Goal: Complete application form

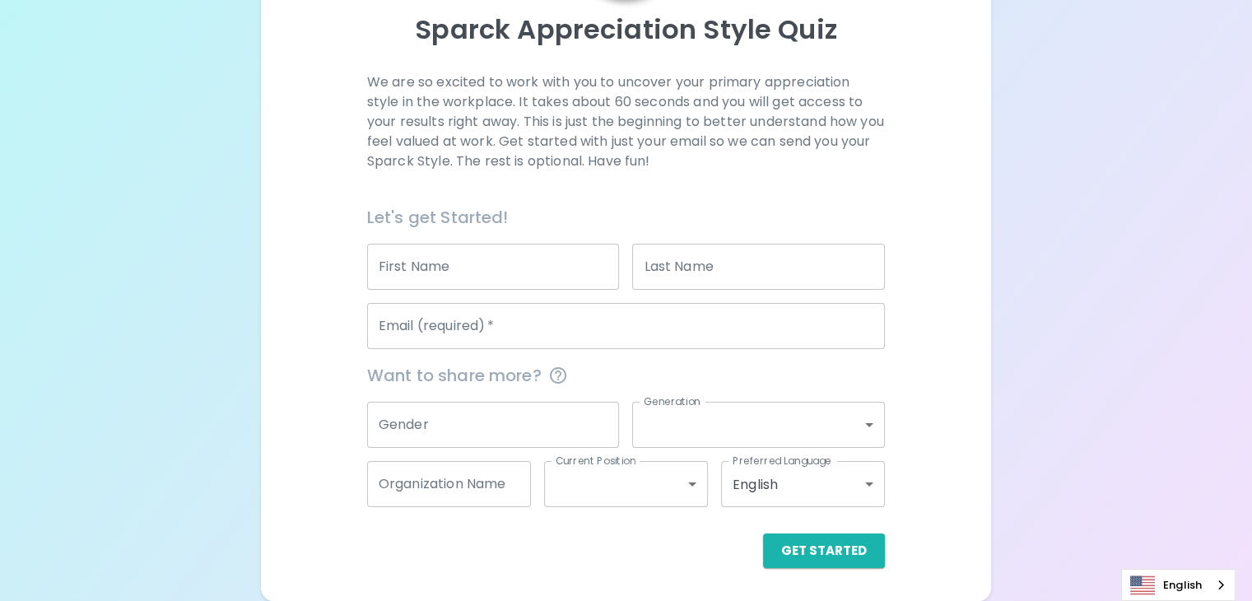
scroll to position [178, 0]
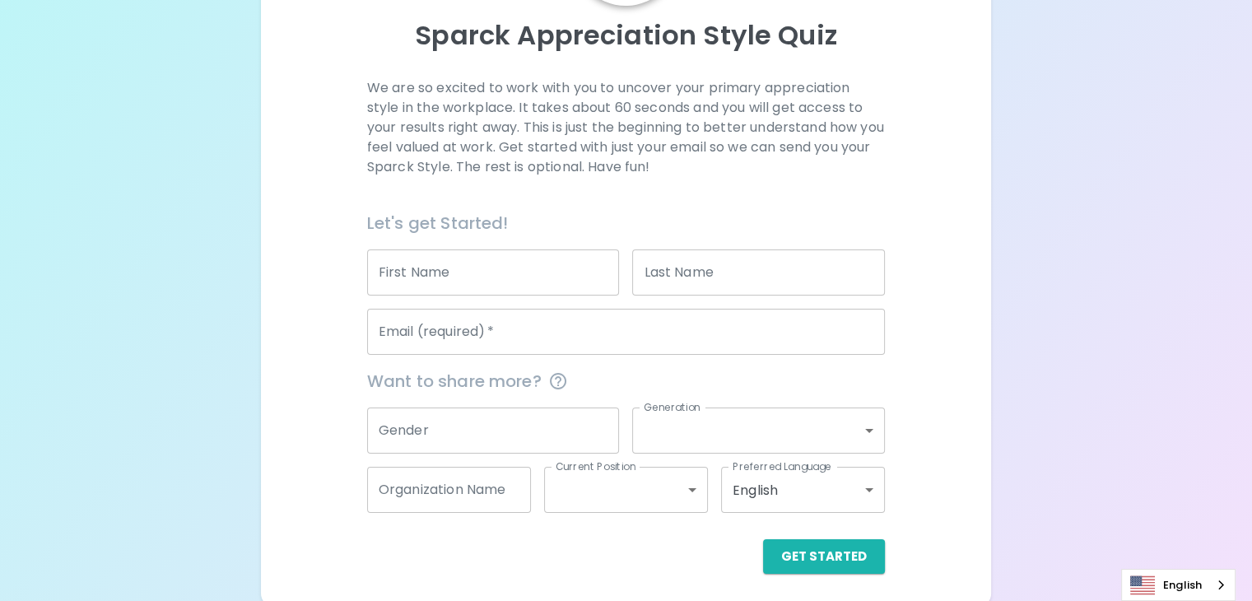
click at [546, 295] on input "First Name" at bounding box center [493, 272] width 253 height 46
type input "Kimberlynne"
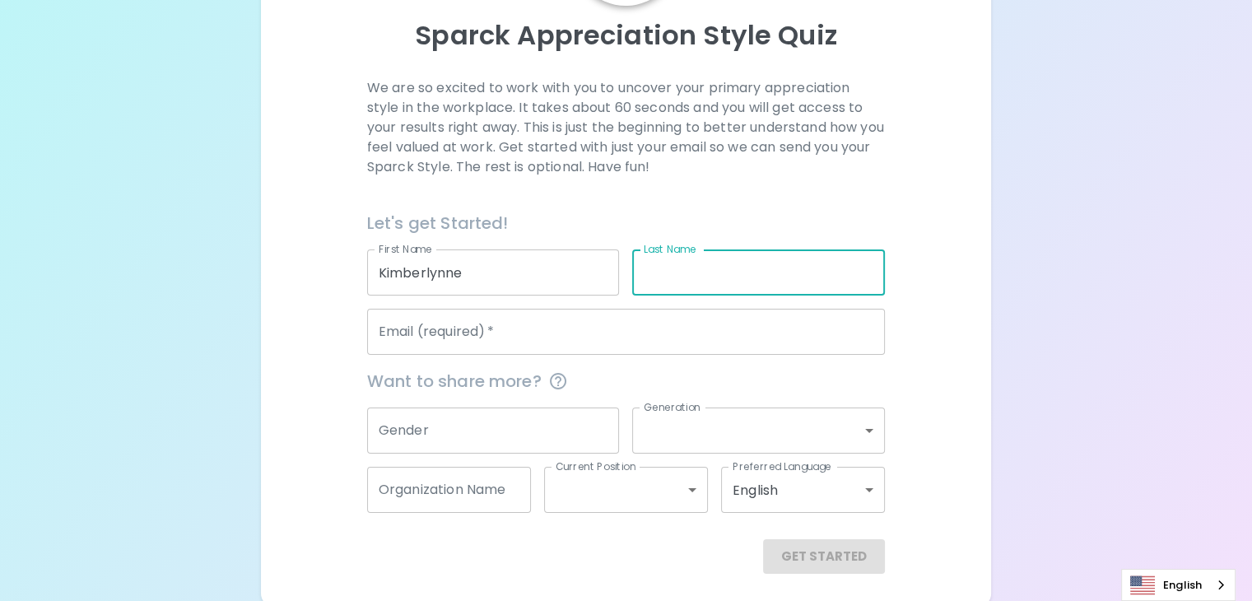
click at [693, 295] on input "Last Name" at bounding box center [758, 272] width 253 height 46
type input "[PERSON_NAME]"
click at [659, 355] on input "Email (required)   *" at bounding box center [626, 332] width 518 height 46
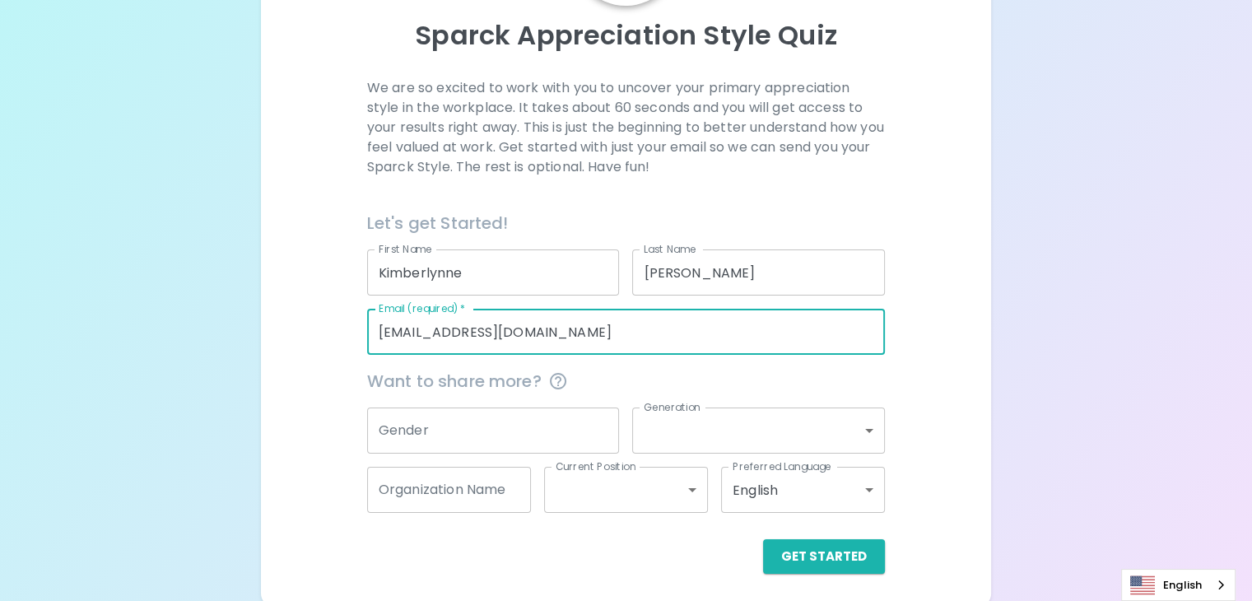
type input "[EMAIL_ADDRESS][DOMAIN_NAME]"
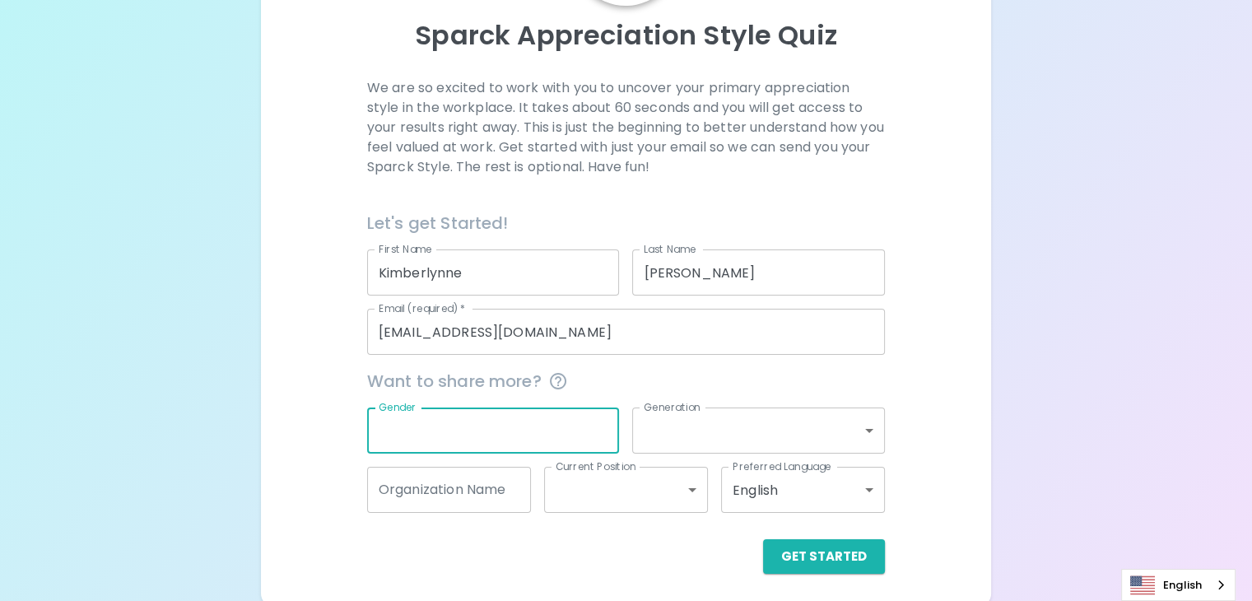
click at [523, 453] on input "Gender" at bounding box center [493, 430] width 253 height 46
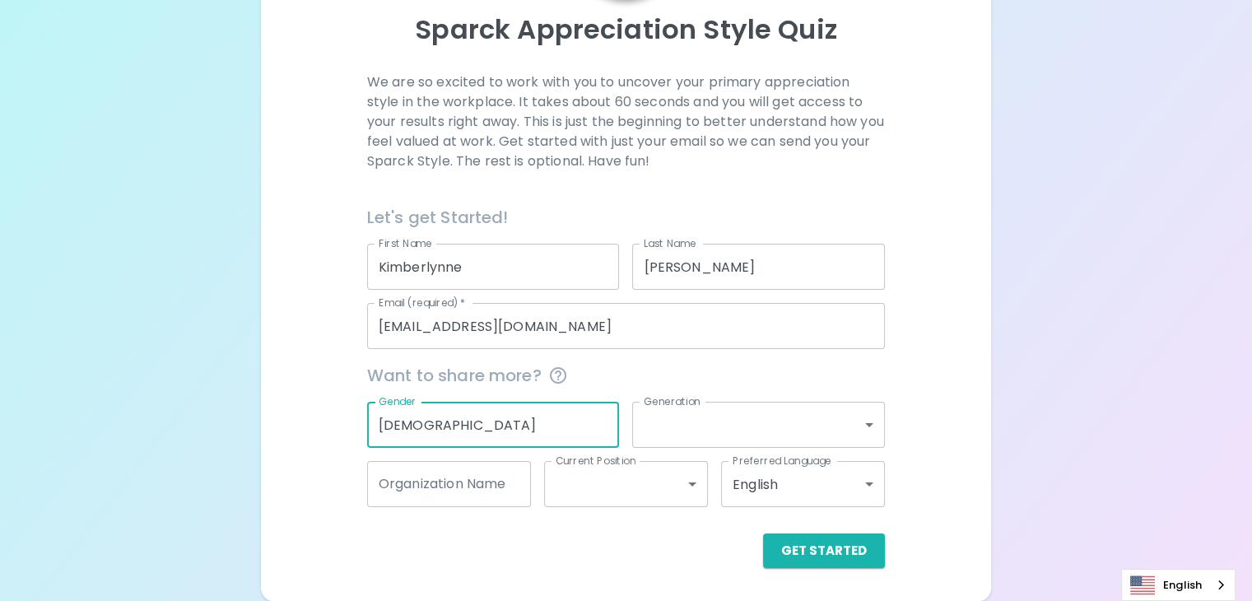
scroll to position [218, 0]
type input "[DEMOGRAPHIC_DATA]"
click at [754, 425] on body "Sparck Appreciation Style Quiz We are so excited to work with you to uncover yo…" at bounding box center [626, 208] width 1252 height 784
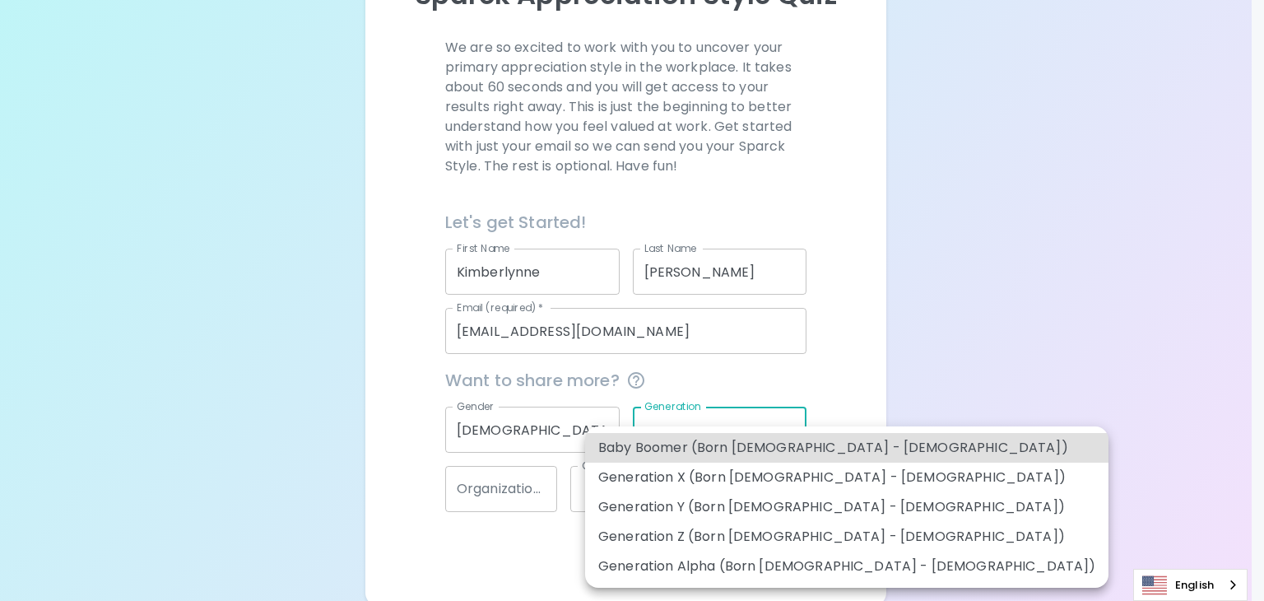
click at [766, 542] on li "Generation Z (Born [DEMOGRAPHIC_DATA] - [DEMOGRAPHIC_DATA])" at bounding box center [846, 537] width 523 height 30
type input "generation_z"
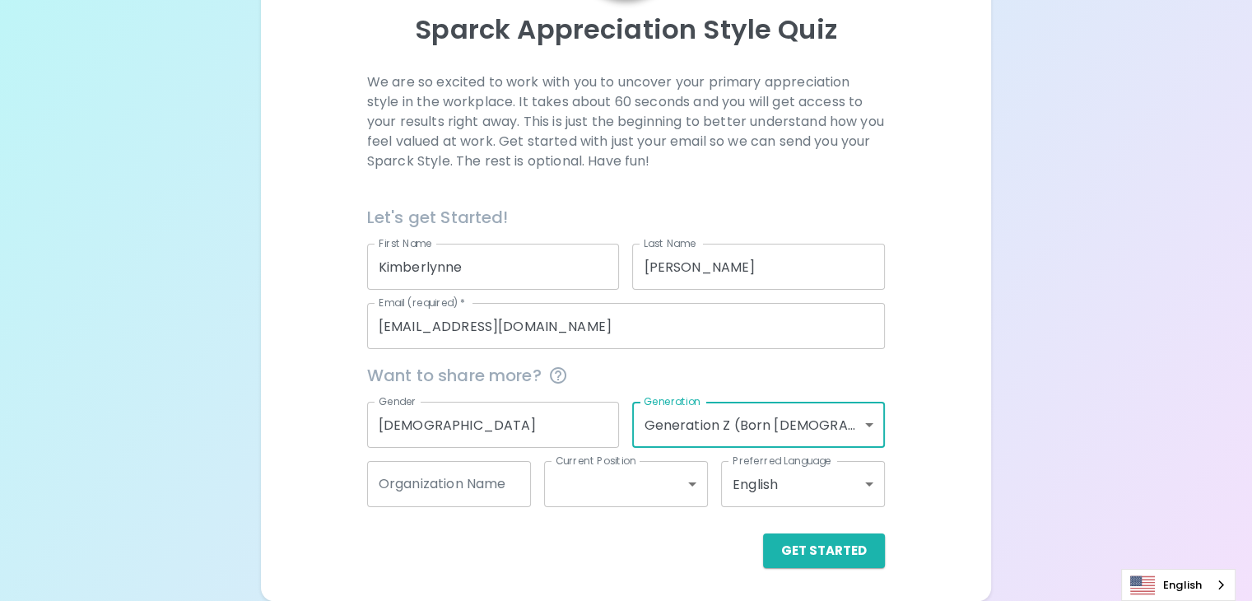
click at [514, 492] on input "Organization Name" at bounding box center [449, 484] width 164 height 46
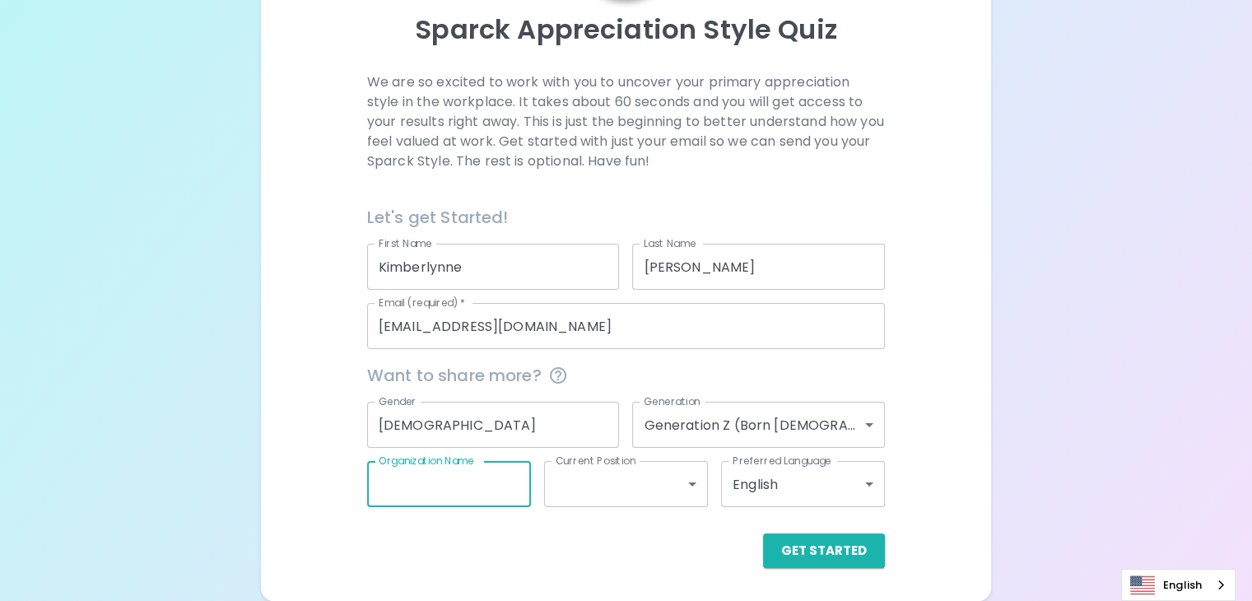
click at [653, 491] on body "Sparck Appreciation Style Quiz We are so excited to work with you to uncover yo…" at bounding box center [626, 208] width 1252 height 784
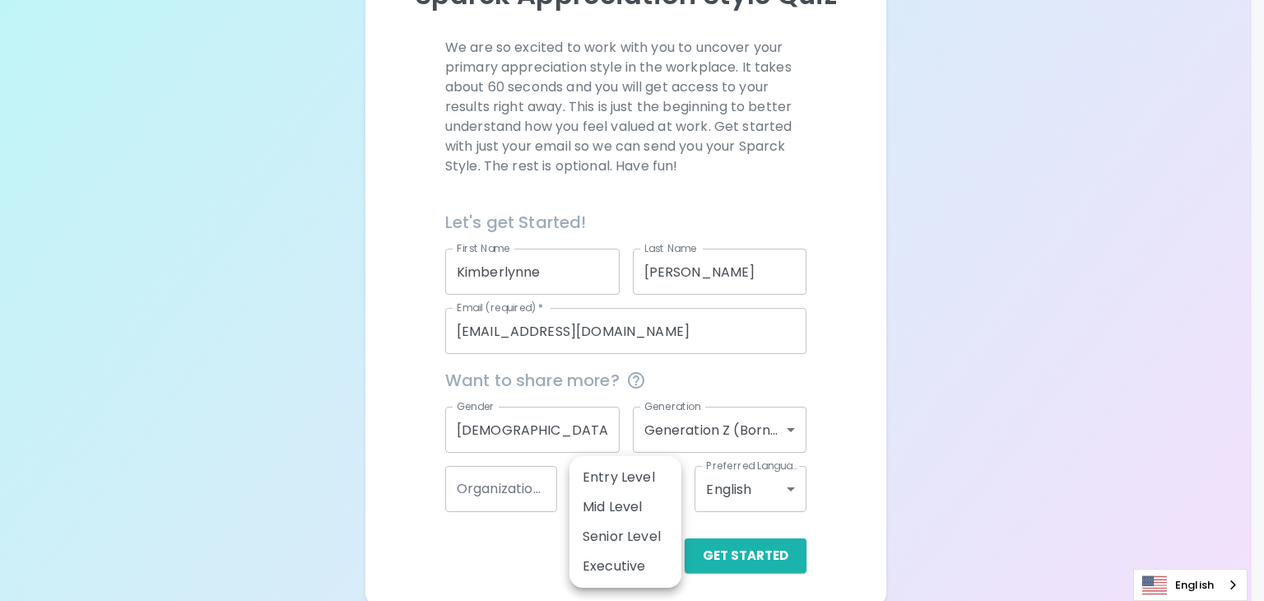
click at [537, 558] on div at bounding box center [632, 300] width 1264 height 601
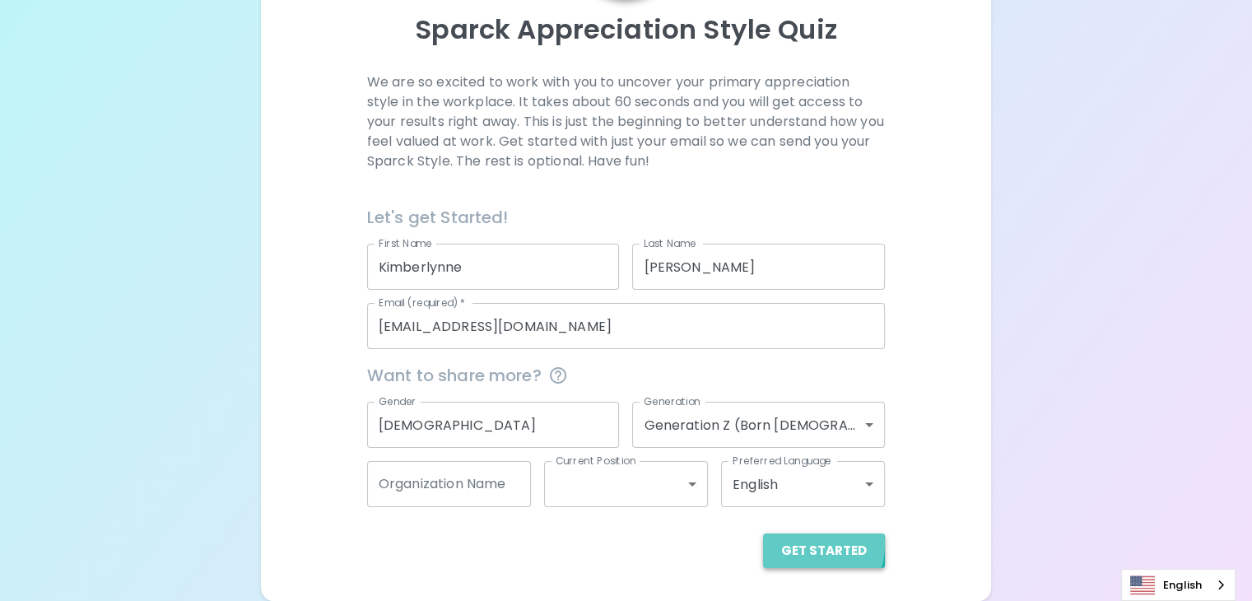
click at [763, 548] on button "Get Started" at bounding box center [824, 550] width 122 height 35
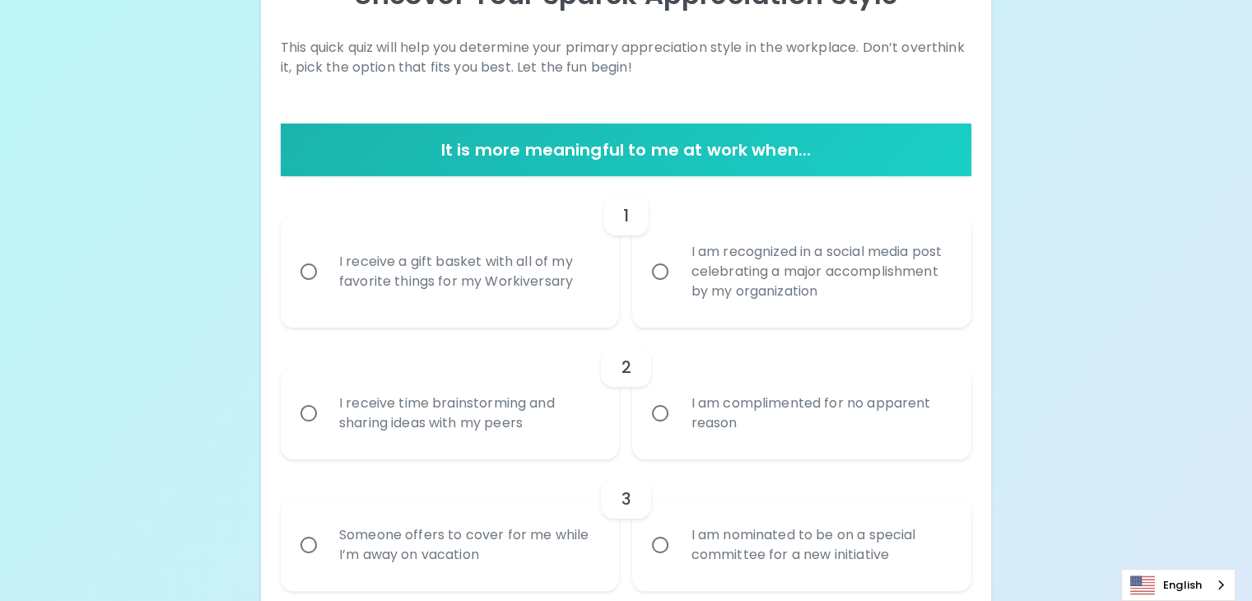
click at [498, 311] on div "I receive a gift basket with all of my favorite things for my Workiversary" at bounding box center [468, 271] width 285 height 79
click at [326, 289] on input "I receive a gift basket with all of my favorite things for my Workiversary" at bounding box center [308, 271] width 35 height 35
radio input "true"
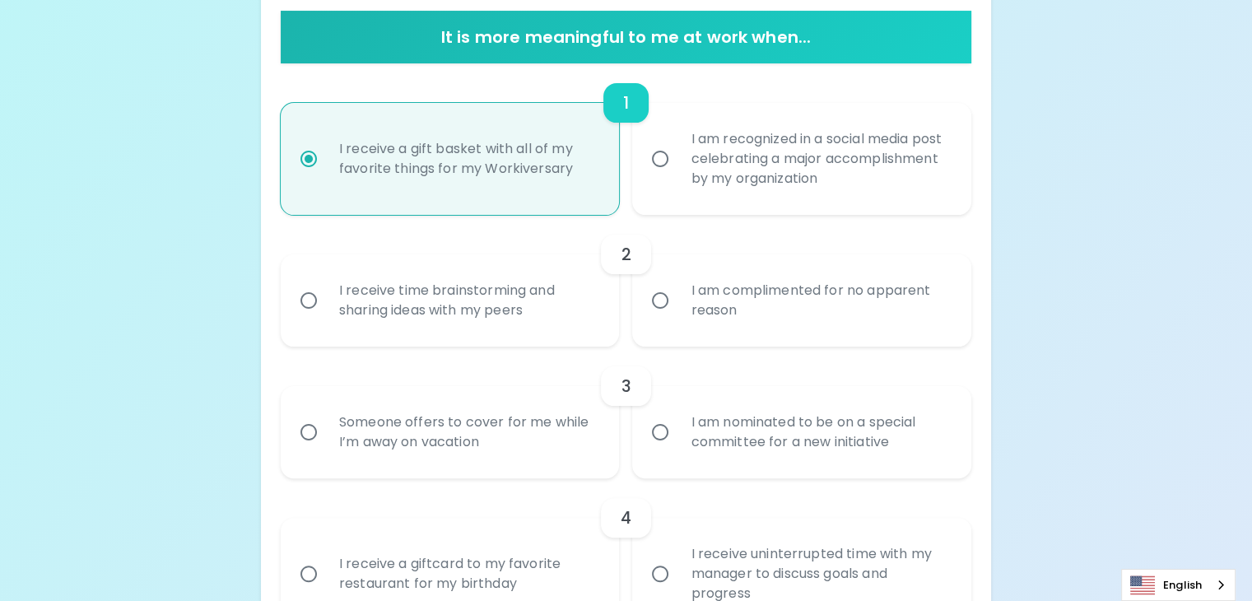
scroll to position [350, 0]
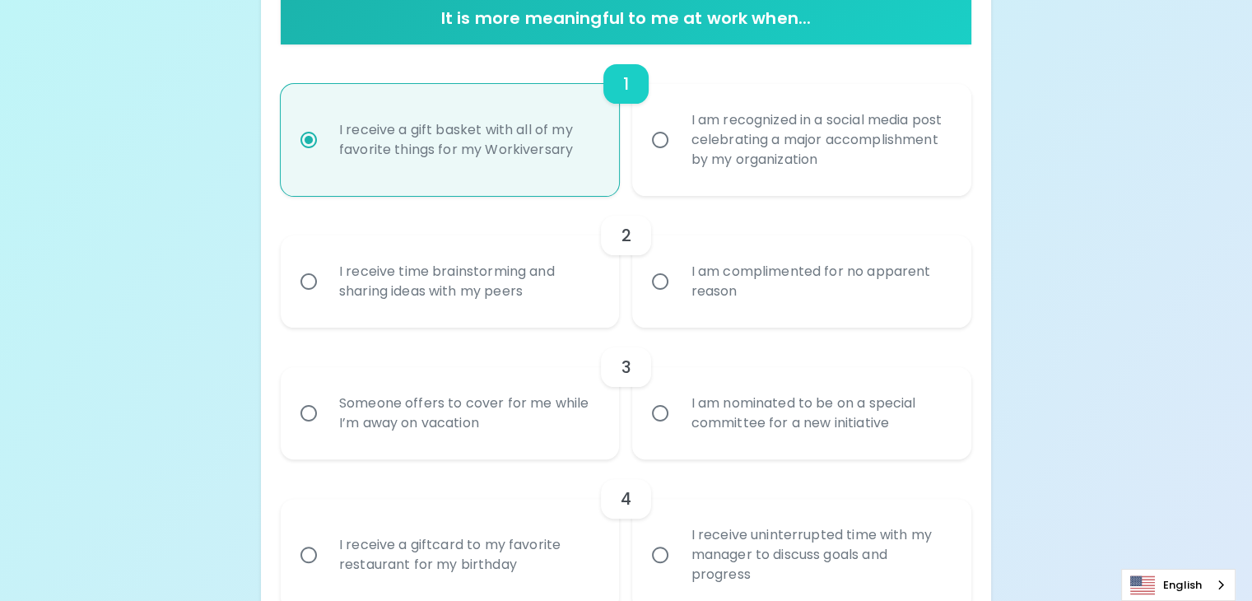
click at [702, 321] on div "I am complimented for no apparent reason" at bounding box center [819, 281] width 285 height 79
click at [677, 299] on input "I am complimented for no apparent reason" at bounding box center [660, 281] width 35 height 35
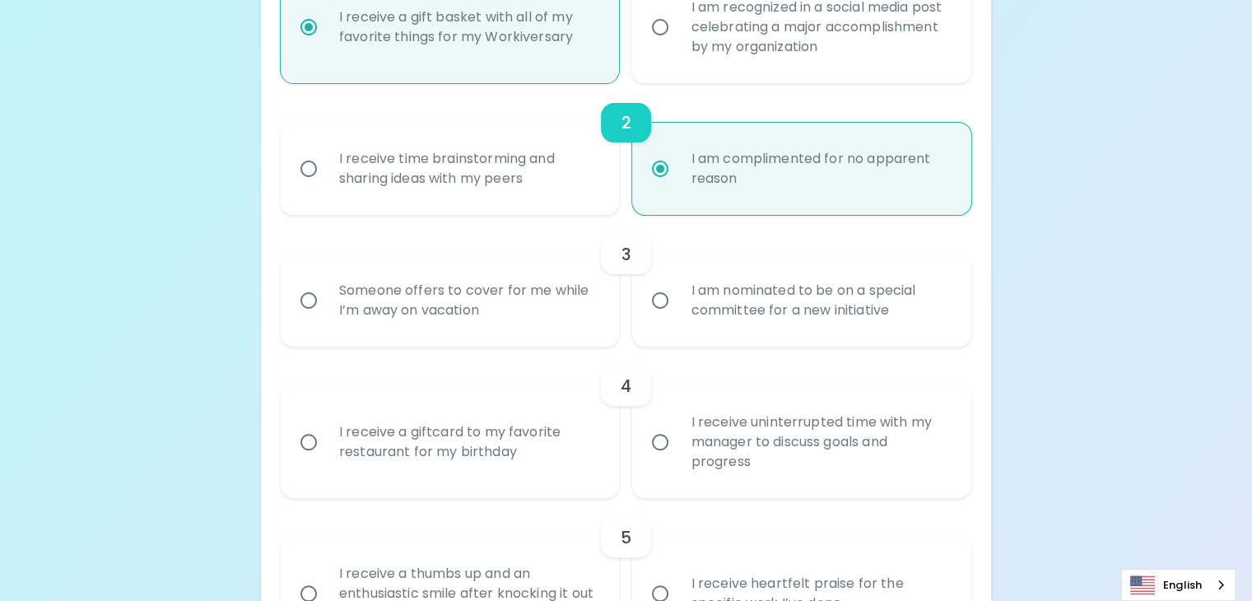
scroll to position [481, 0]
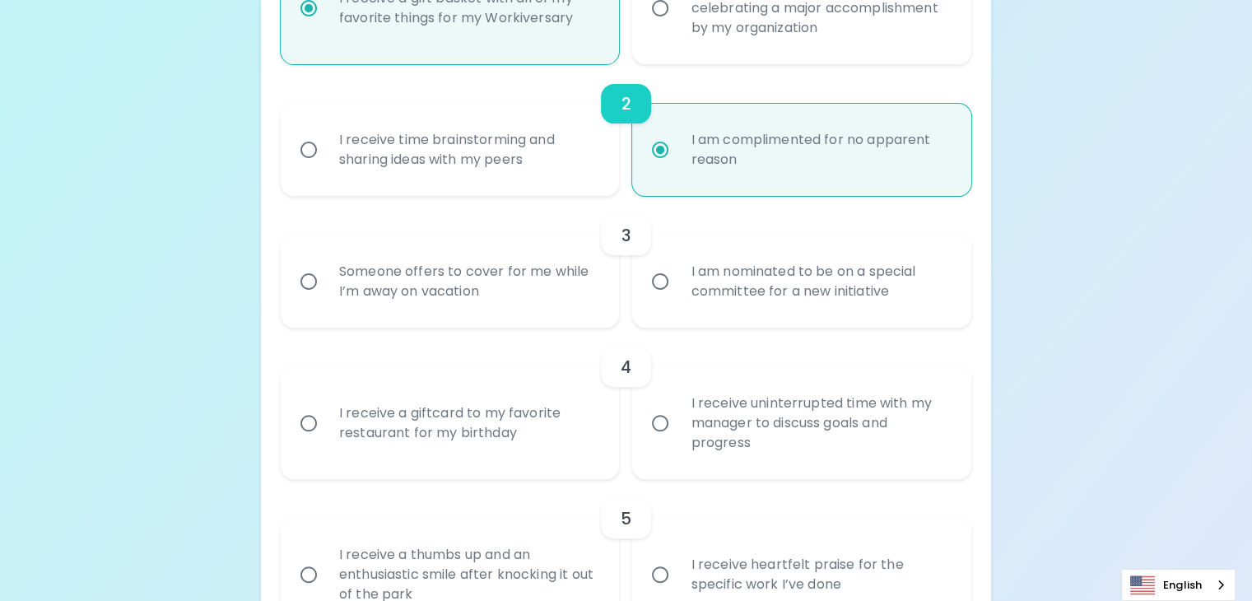
radio input "true"
click at [527, 321] on div "Someone offers to cover for me while I’m away on vacation" at bounding box center [468, 281] width 285 height 79
click at [326, 299] on input "Someone offers to cover for me while I’m away on vacation" at bounding box center [308, 281] width 35 height 35
radio input "false"
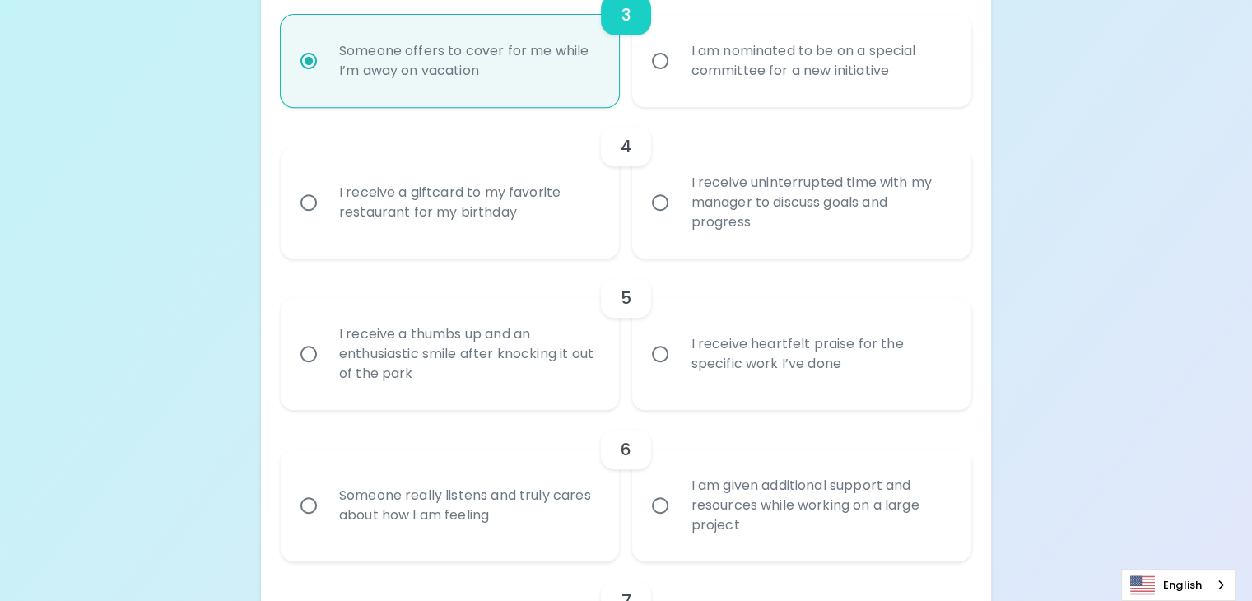
scroll to position [706, 0]
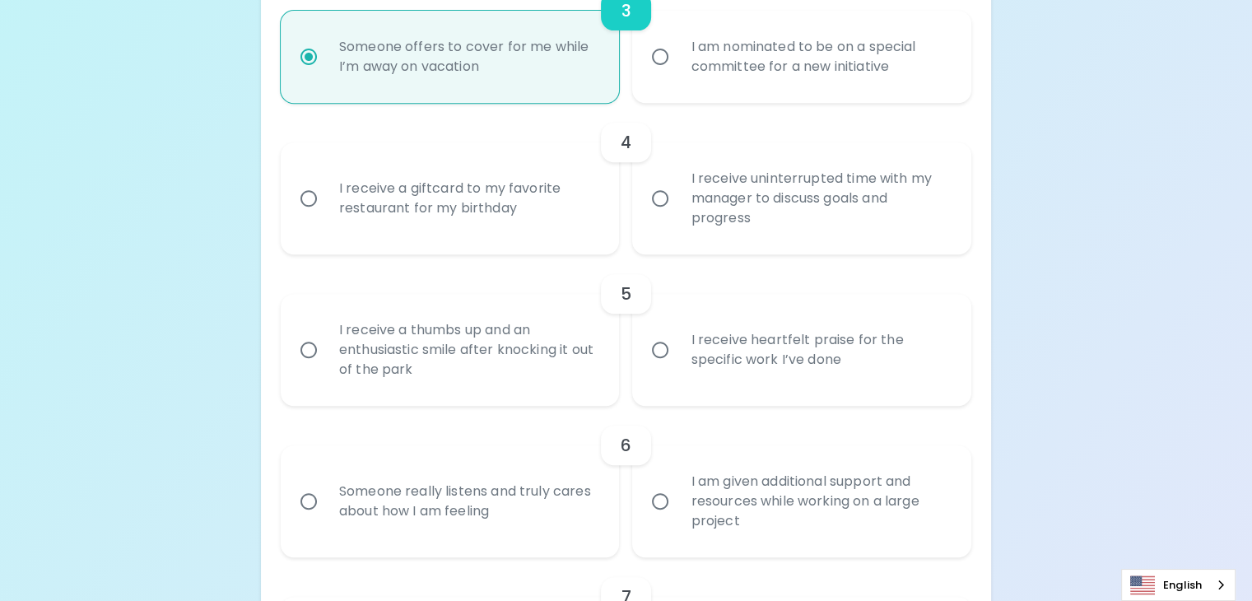
radio input "true"
click at [477, 238] on div "I receive a giftcard to my favorite restaurant for my birthday" at bounding box center [468, 198] width 285 height 79
click at [326, 216] on input "I receive a giftcard to my favorite restaurant for my birthday" at bounding box center [308, 198] width 35 height 35
radio input "false"
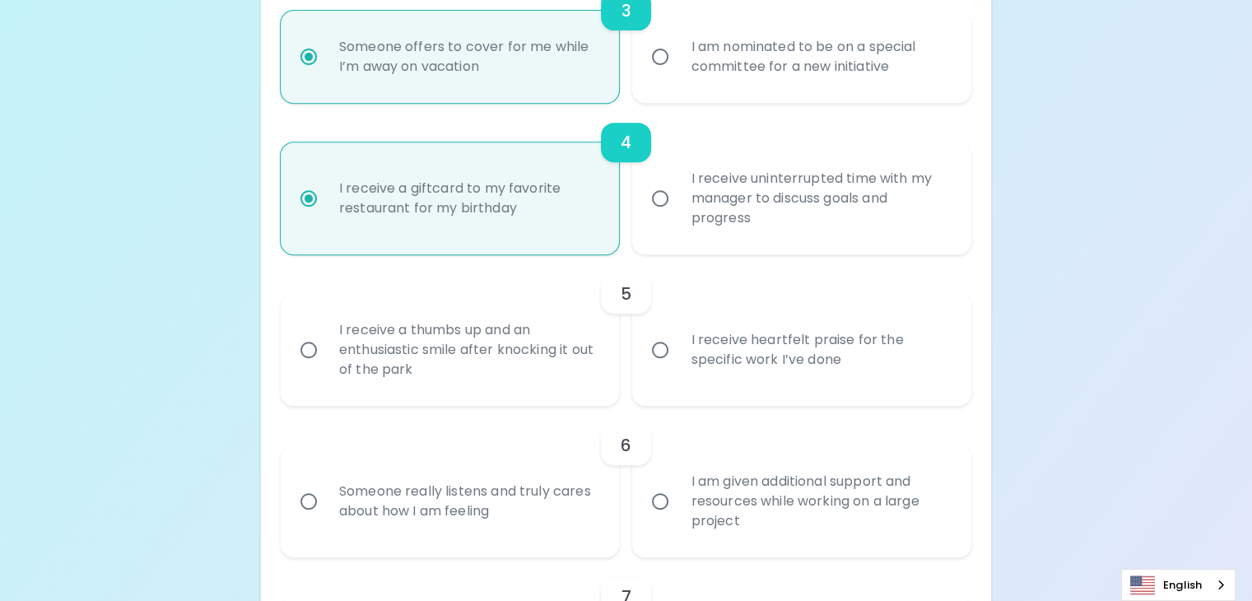
scroll to position [838, 0]
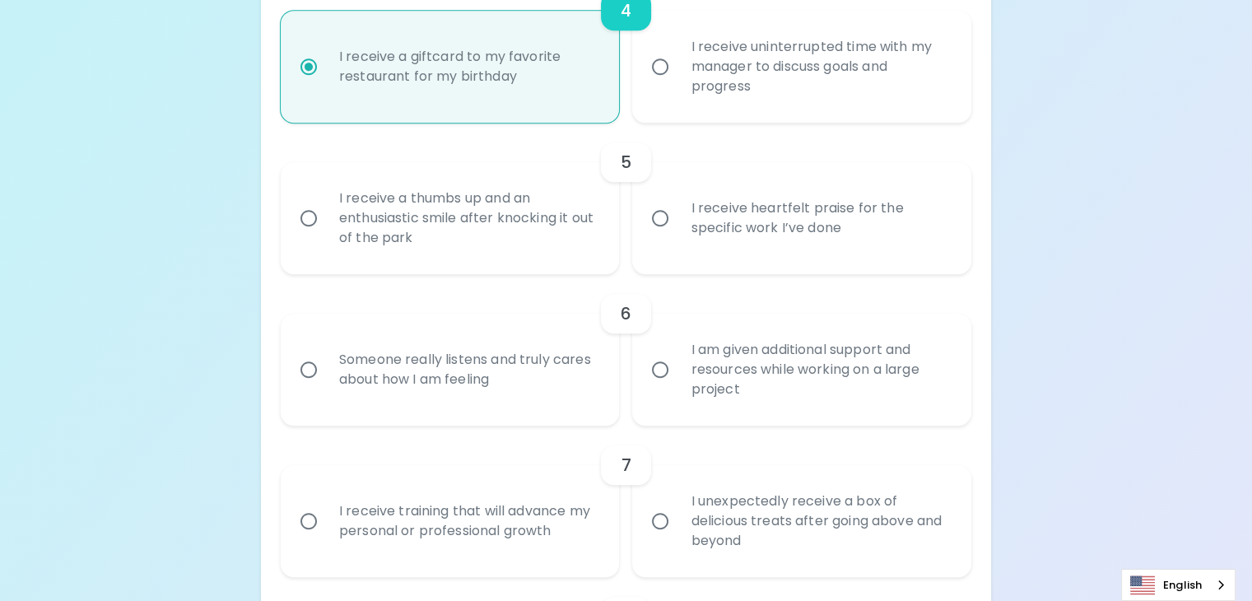
radio input "true"
click at [756, 258] on div "I receive heartfelt praise for the specific work I’ve done" at bounding box center [819, 218] width 285 height 79
click at [677, 235] on input "I receive heartfelt praise for the specific work I’ve done" at bounding box center [660, 218] width 35 height 35
radio input "false"
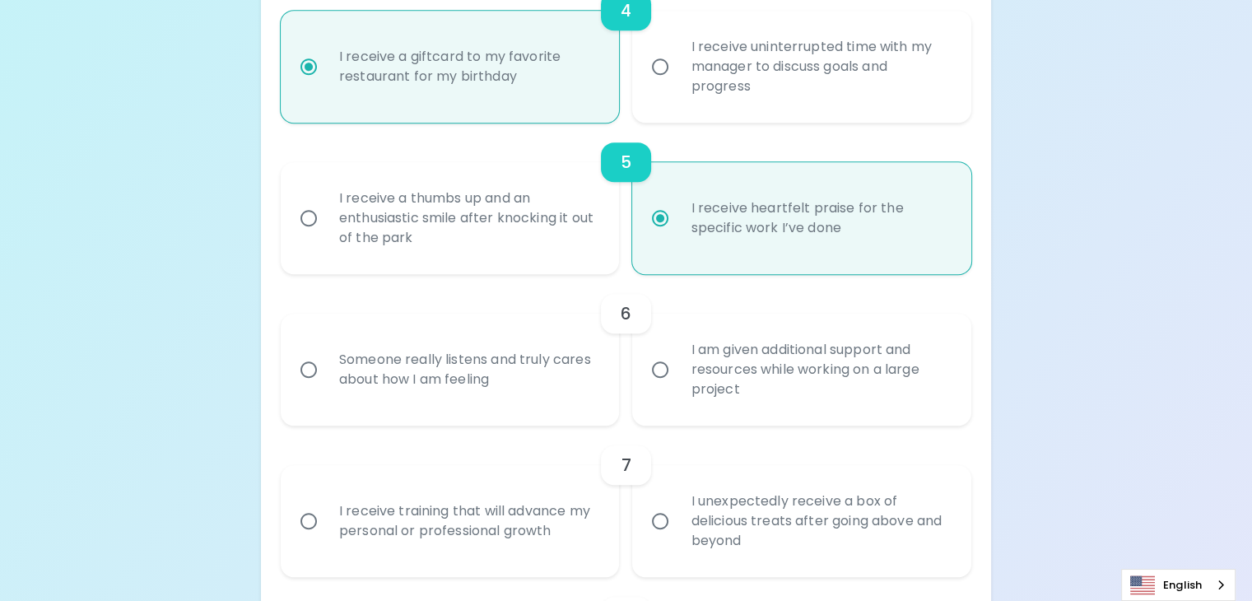
radio input "false"
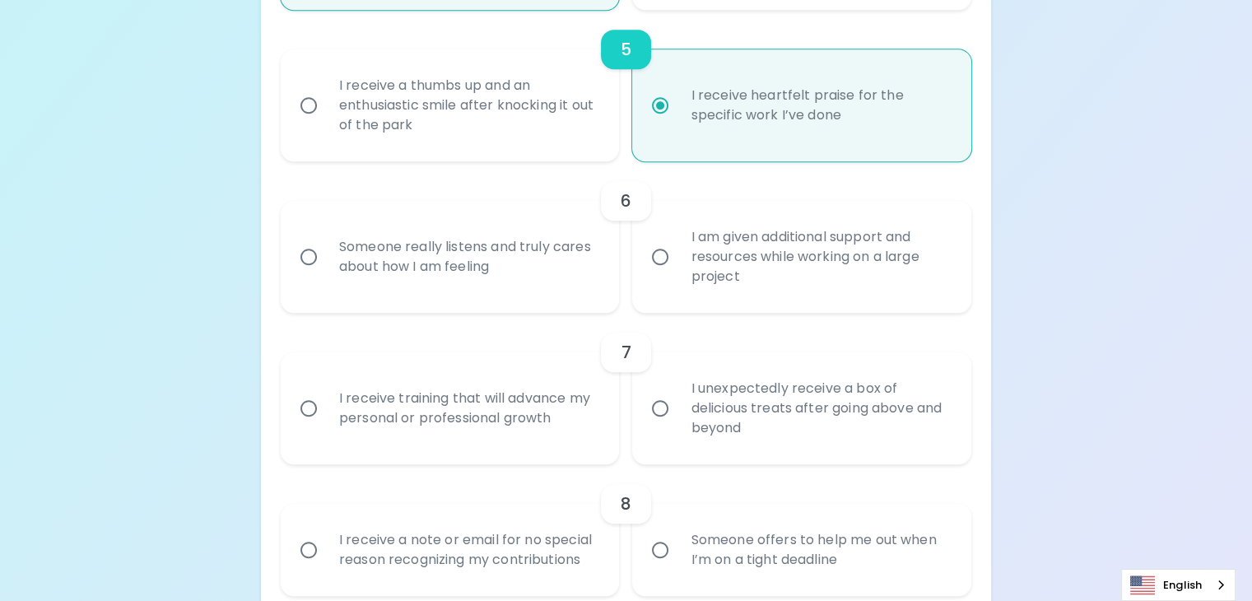
scroll to position [970, 0]
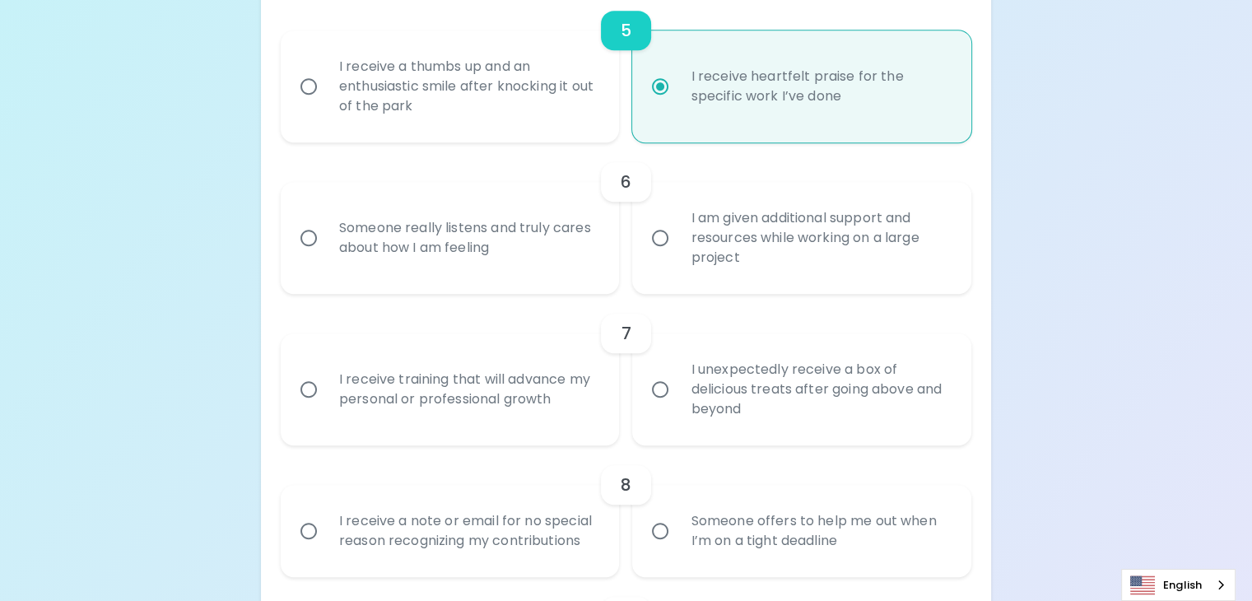
radio input "true"
click at [807, 287] on div "I am given additional support and resources while working on a large project" at bounding box center [819, 237] width 285 height 99
click at [677, 255] on input "I am given additional support and resources while working on a large project" at bounding box center [660, 238] width 35 height 35
radio input "false"
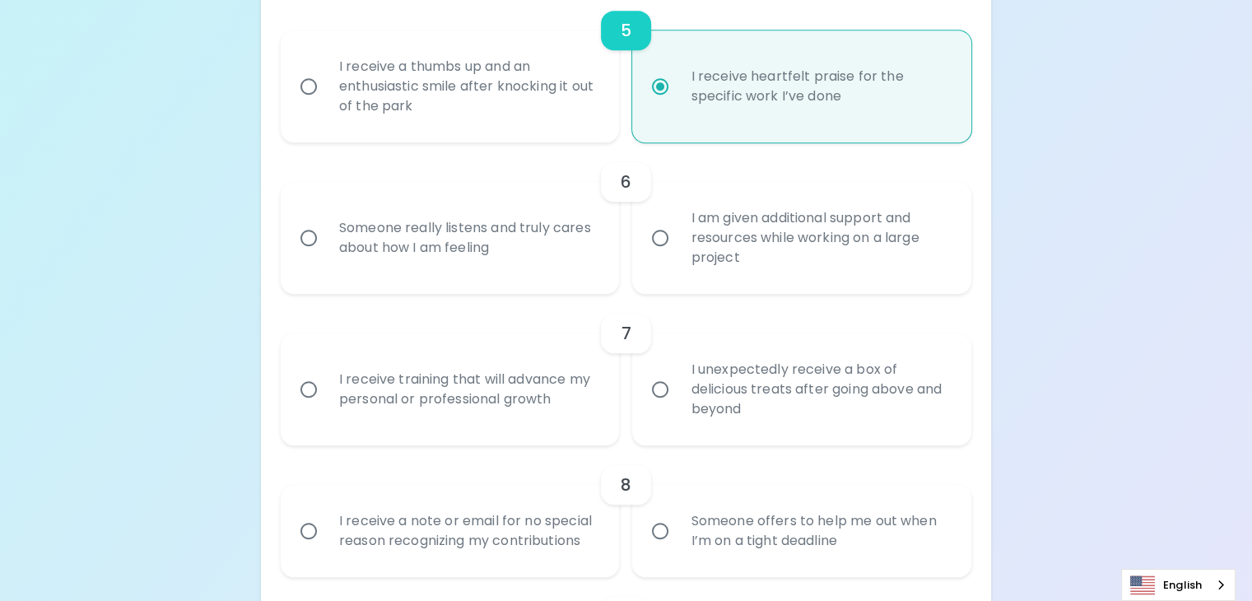
radio input "false"
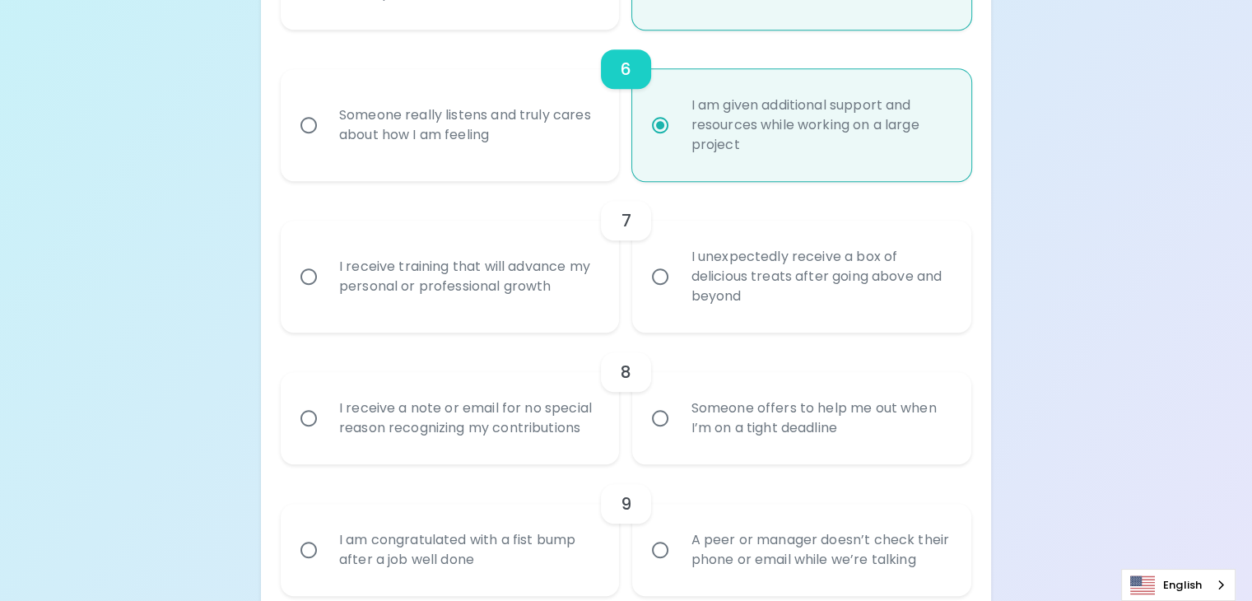
scroll to position [1101, 0]
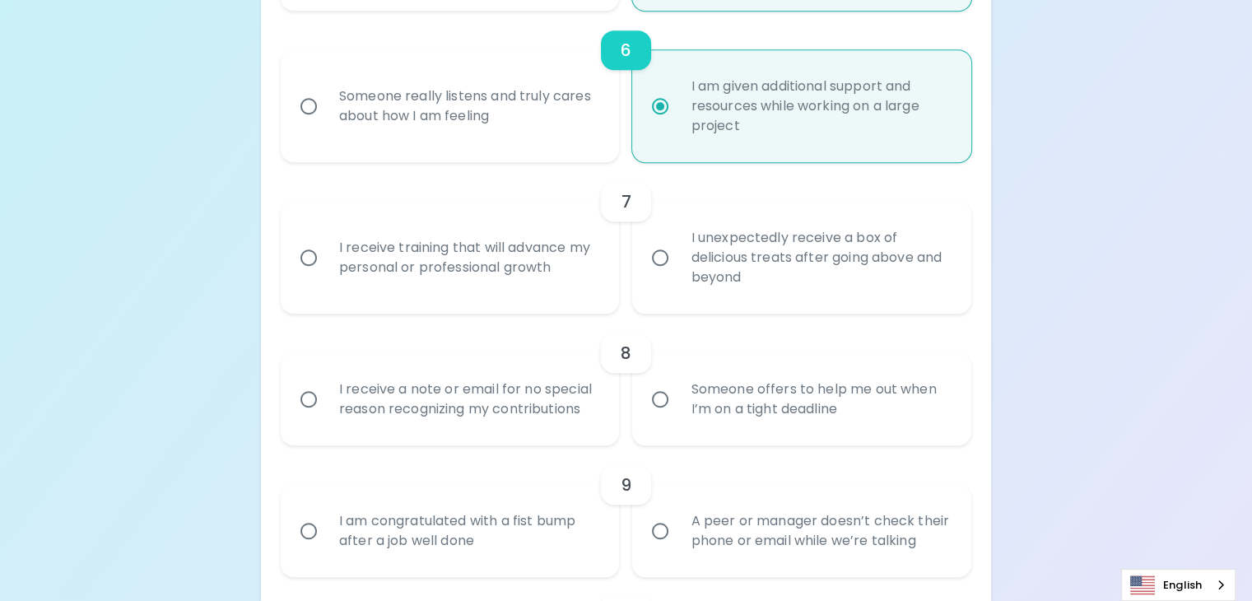
radio input "true"
click at [551, 297] on div "I receive training that will advance my personal or professional growth" at bounding box center [468, 257] width 285 height 79
click at [326, 275] on input "I receive training that will advance my personal or professional growth" at bounding box center [308, 257] width 35 height 35
radio input "false"
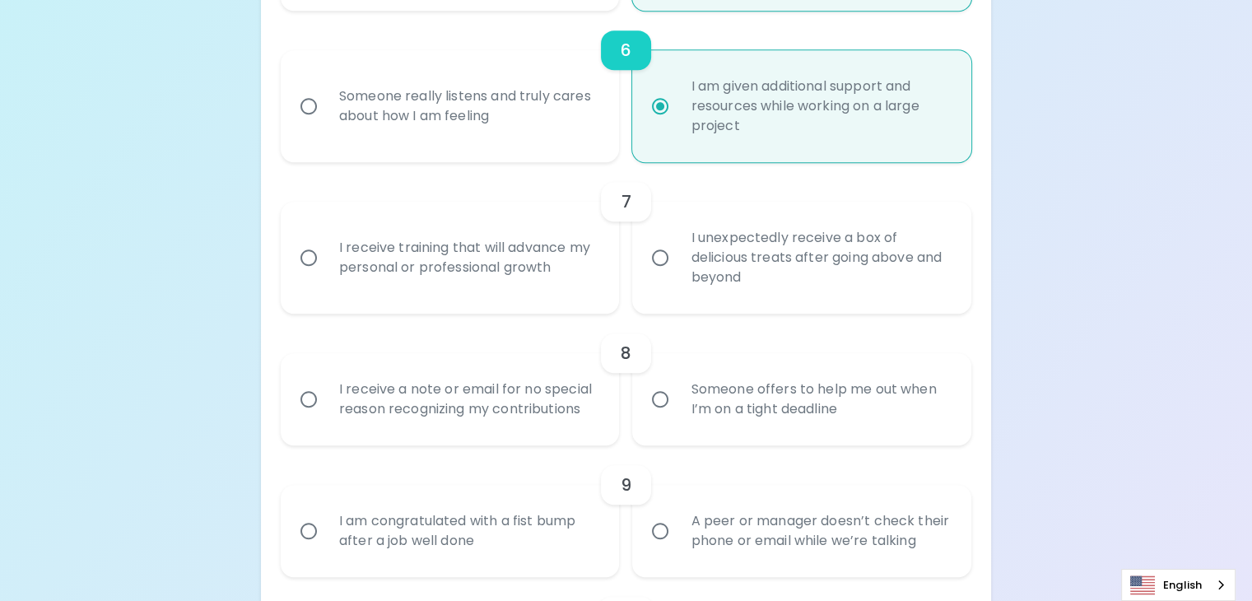
radio input "false"
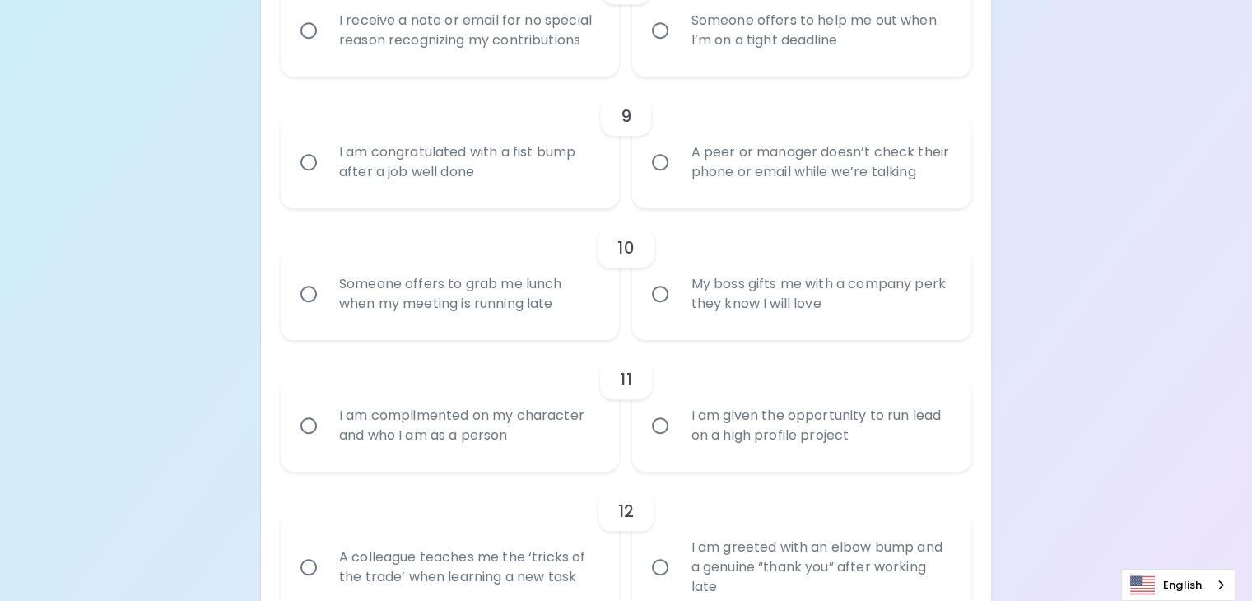
scroll to position [1468, 0]
radio input "true"
click at [774, 72] on div "Someone offers to help me out when I’m on a tight deadline" at bounding box center [819, 32] width 285 height 79
click at [677, 49] on input "Someone offers to help me out when I’m on a tight deadline" at bounding box center [660, 32] width 35 height 35
radio input "false"
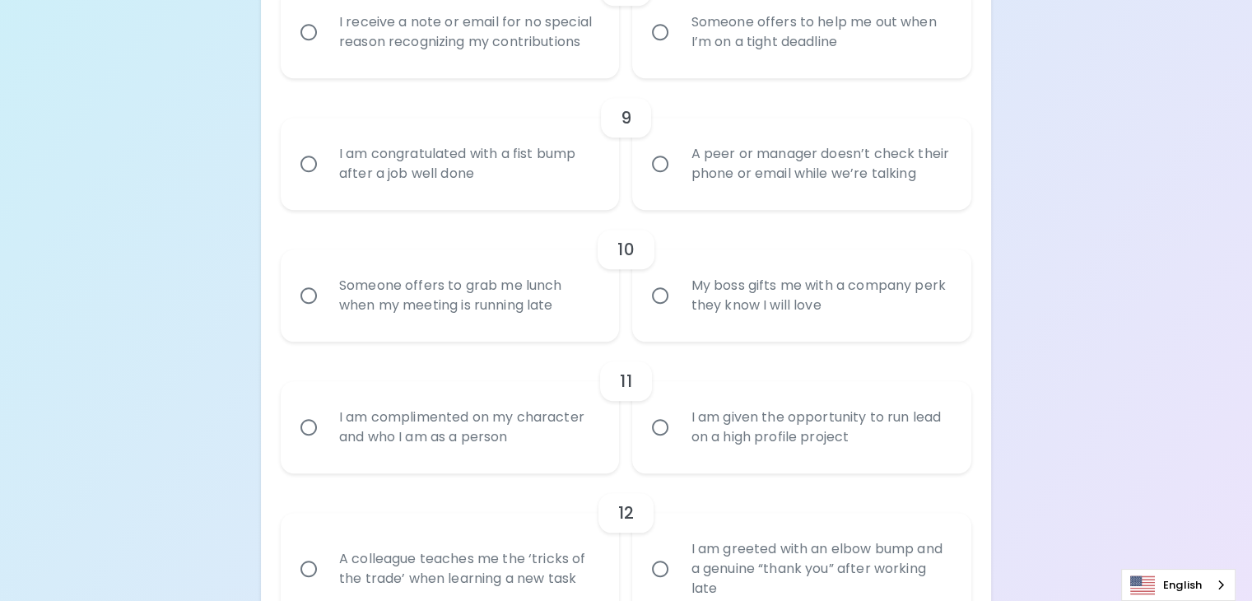
radio input "false"
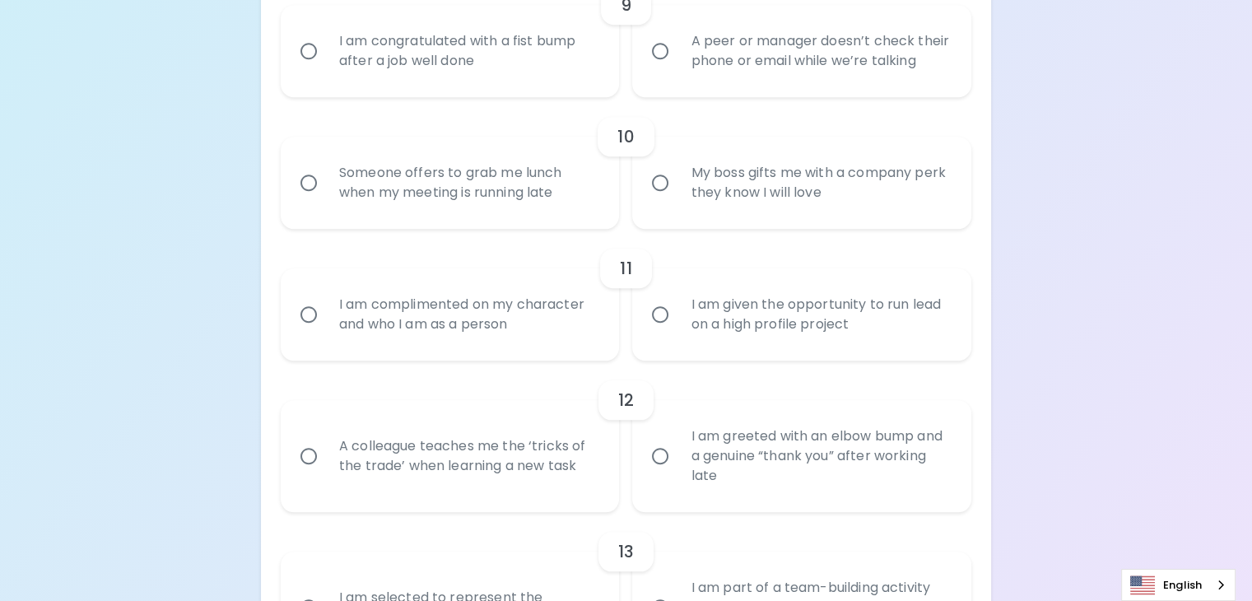
scroll to position [1600, 0]
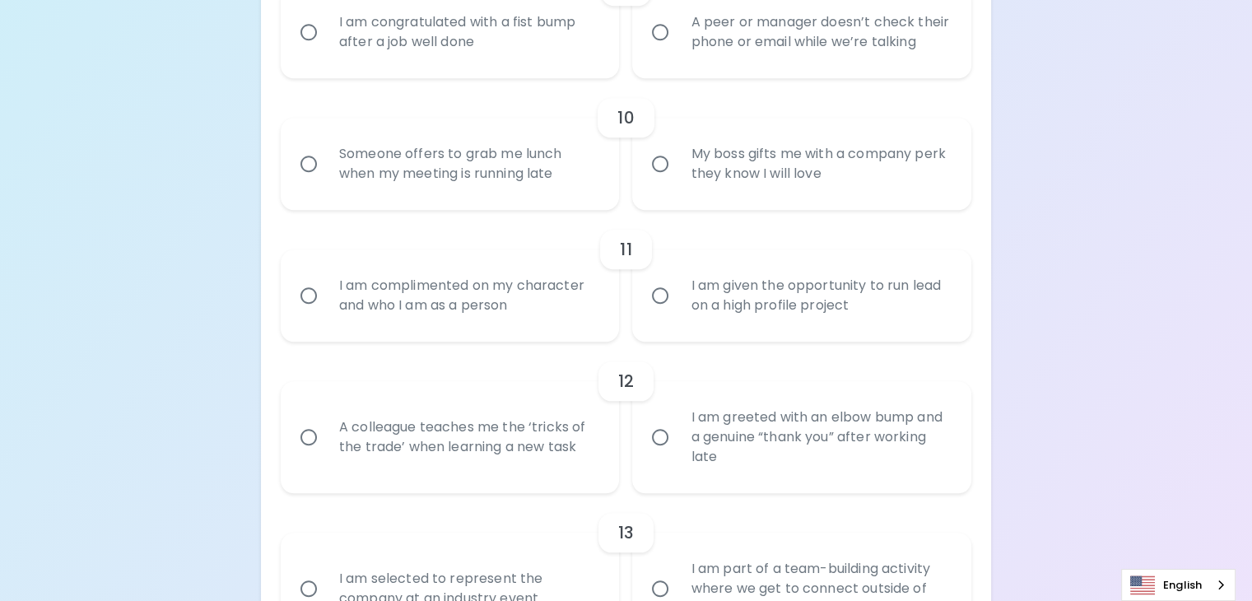
radio input "true"
click at [478, 72] on div "I am congratulated with a fist bump after a job well done" at bounding box center [468, 32] width 285 height 79
click at [326, 49] on input "I am congratulated with a fist bump after a job well done" at bounding box center [308, 32] width 35 height 35
radio input "false"
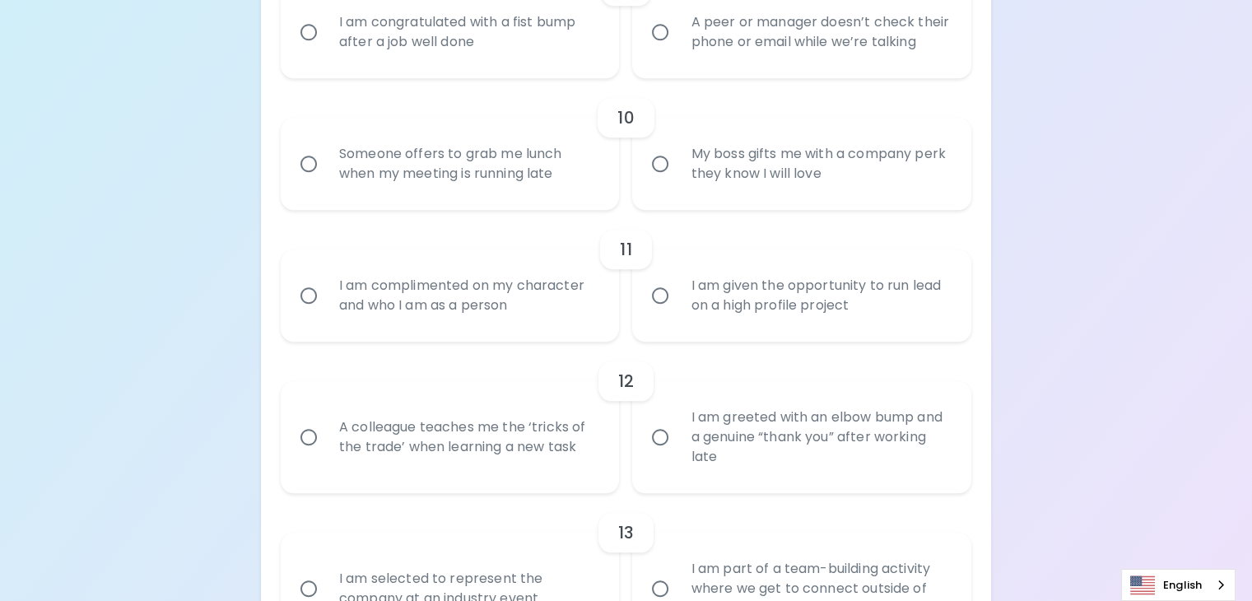
radio input "false"
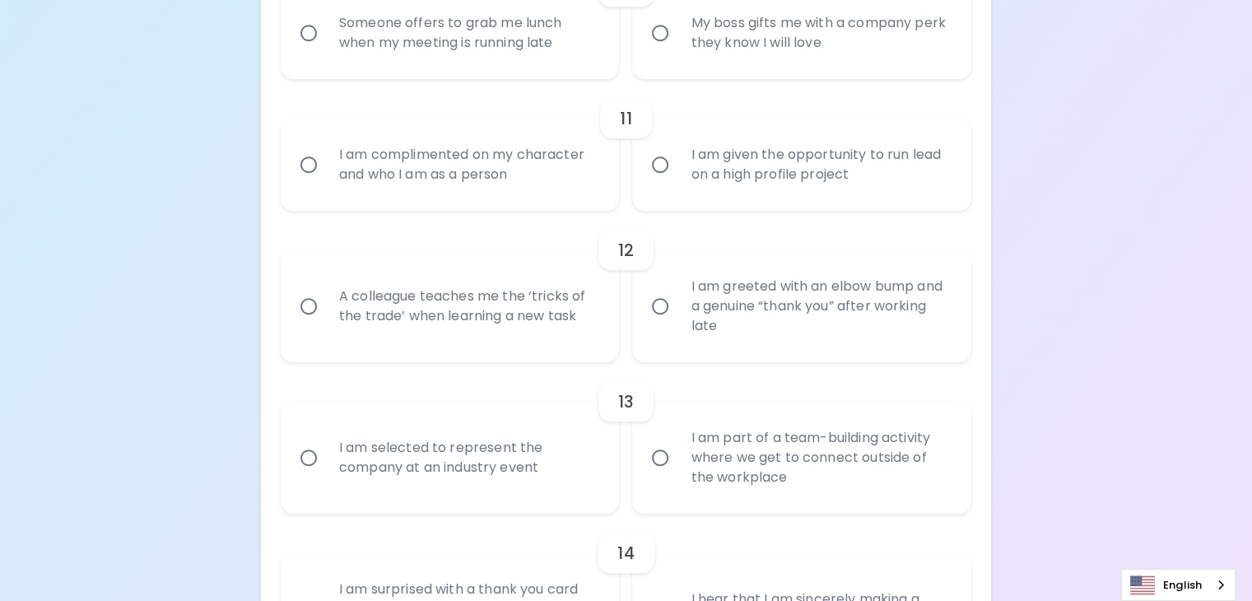
scroll to position [1732, 0]
radio input "true"
click at [536, 72] on div "Someone offers to grab me lunch when my meeting is running late" at bounding box center [468, 32] width 285 height 79
click at [326, 49] on input "Someone offers to grab me lunch when my meeting is running late" at bounding box center [308, 32] width 35 height 35
radio input "false"
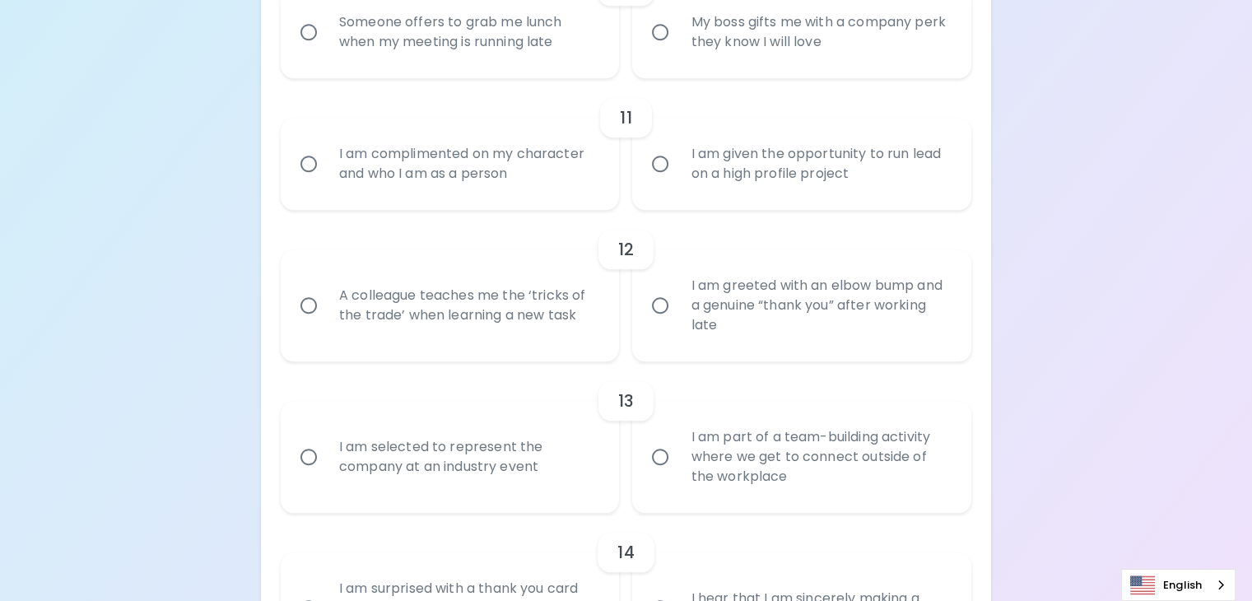
radio input "false"
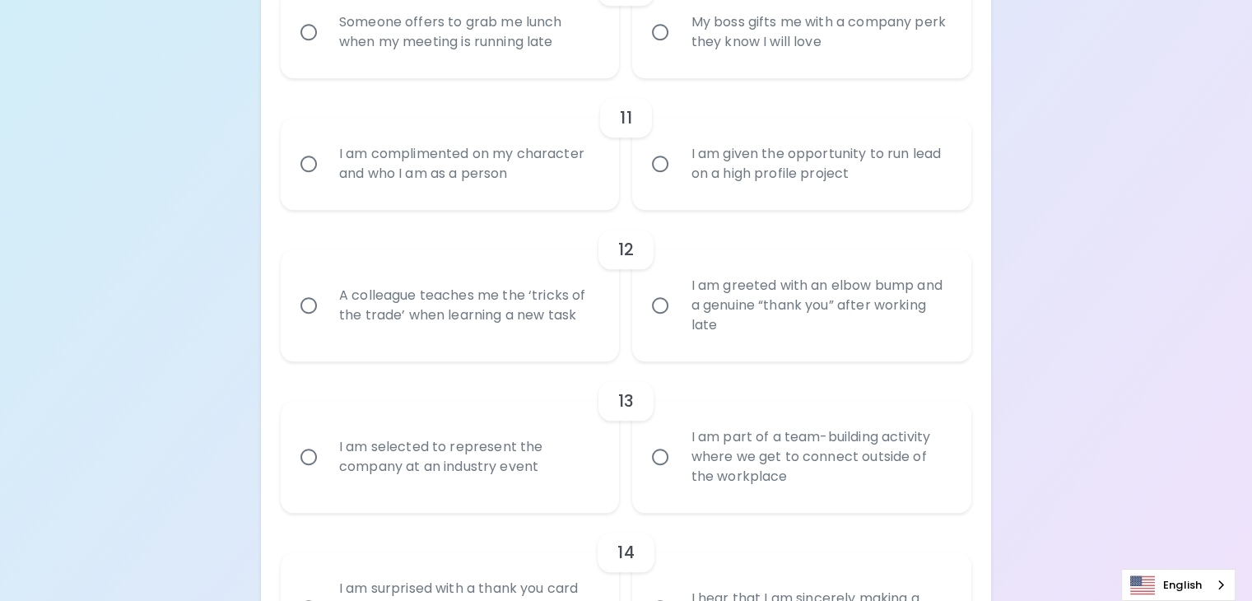
radio input "false"
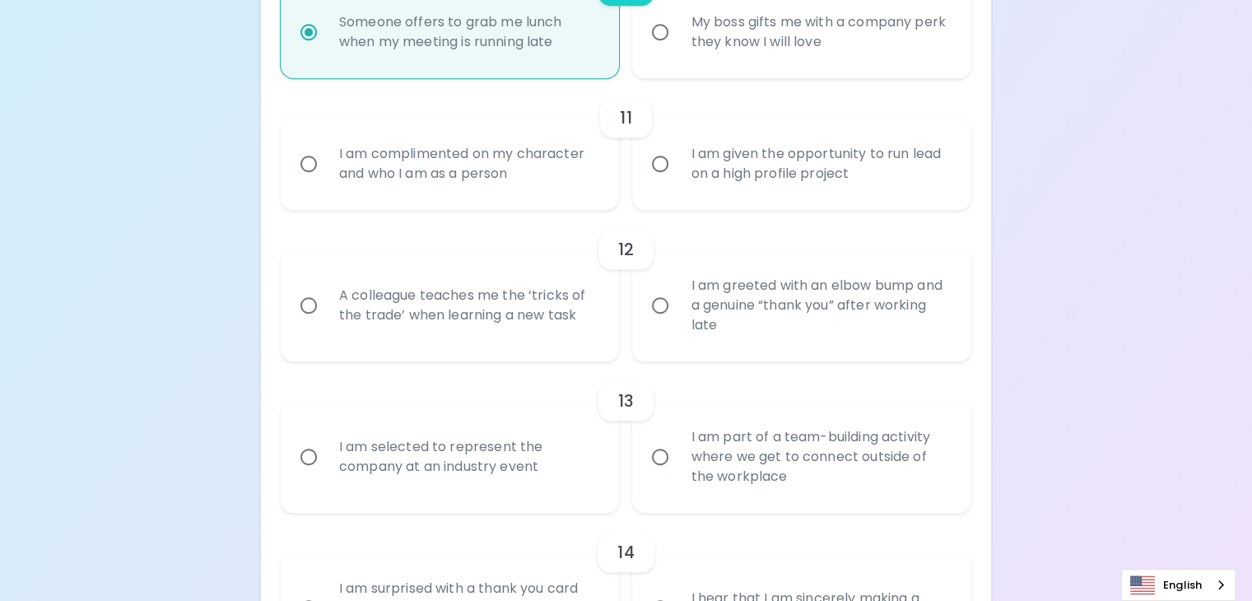
scroll to position [1863, 0]
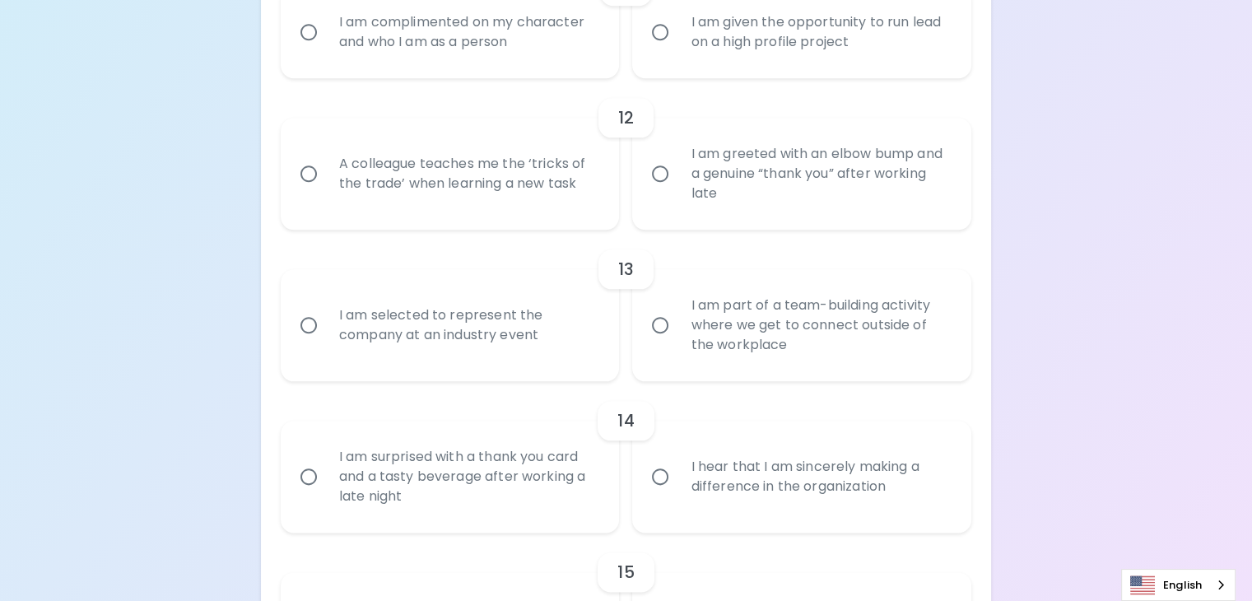
radio input "true"
click at [486, 72] on div "I am complimented on my character and who I am as a person" at bounding box center [468, 32] width 285 height 79
click at [326, 49] on input "I am complimented on my character and who I am as a person" at bounding box center [308, 32] width 35 height 35
radio input "false"
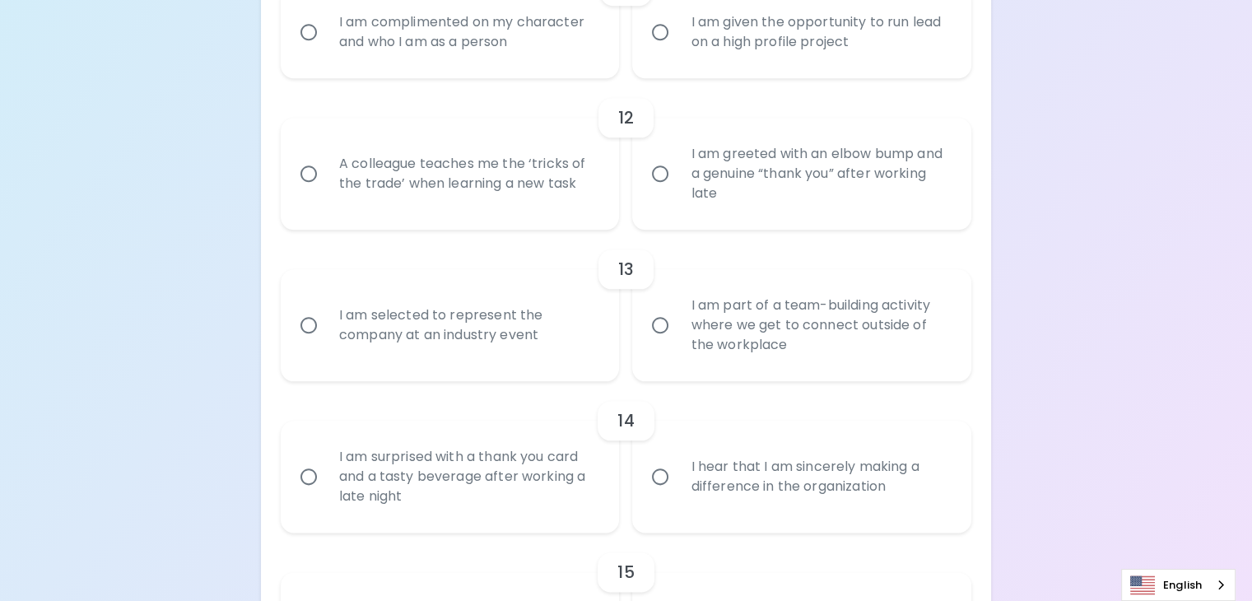
radio input "false"
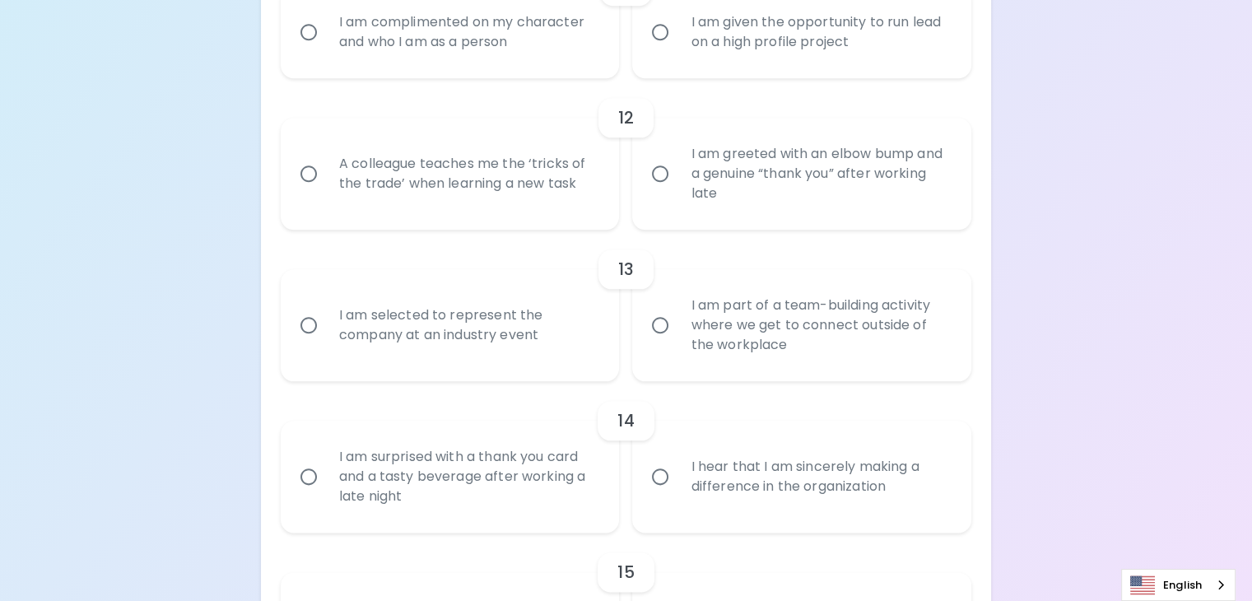
radio input "false"
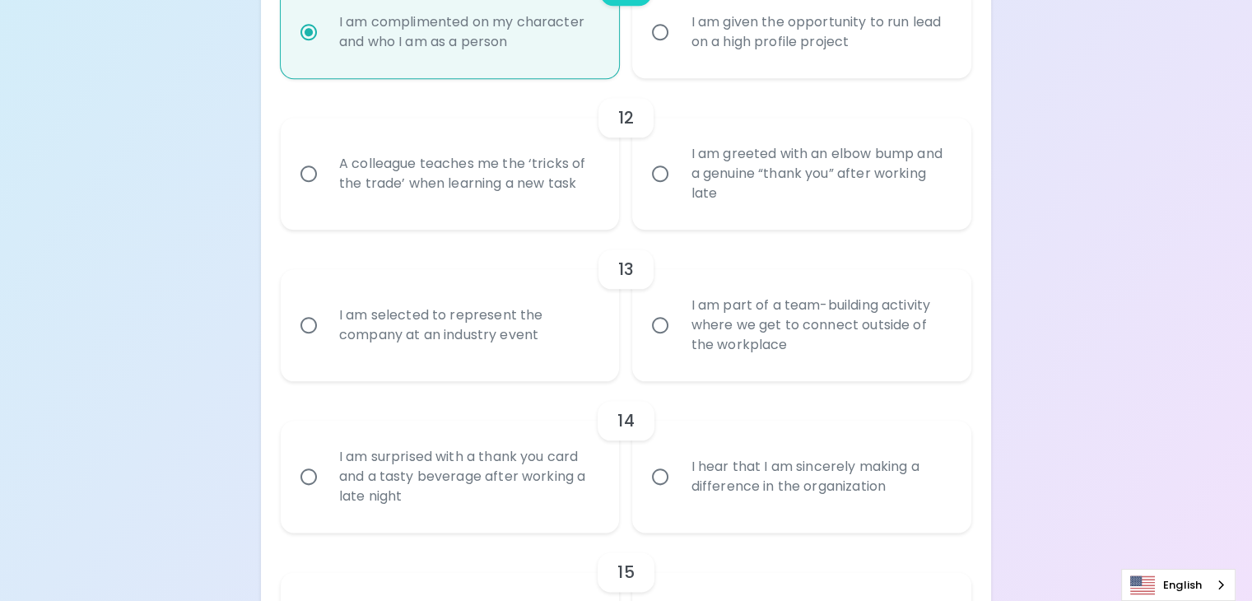
scroll to position [1995, 0]
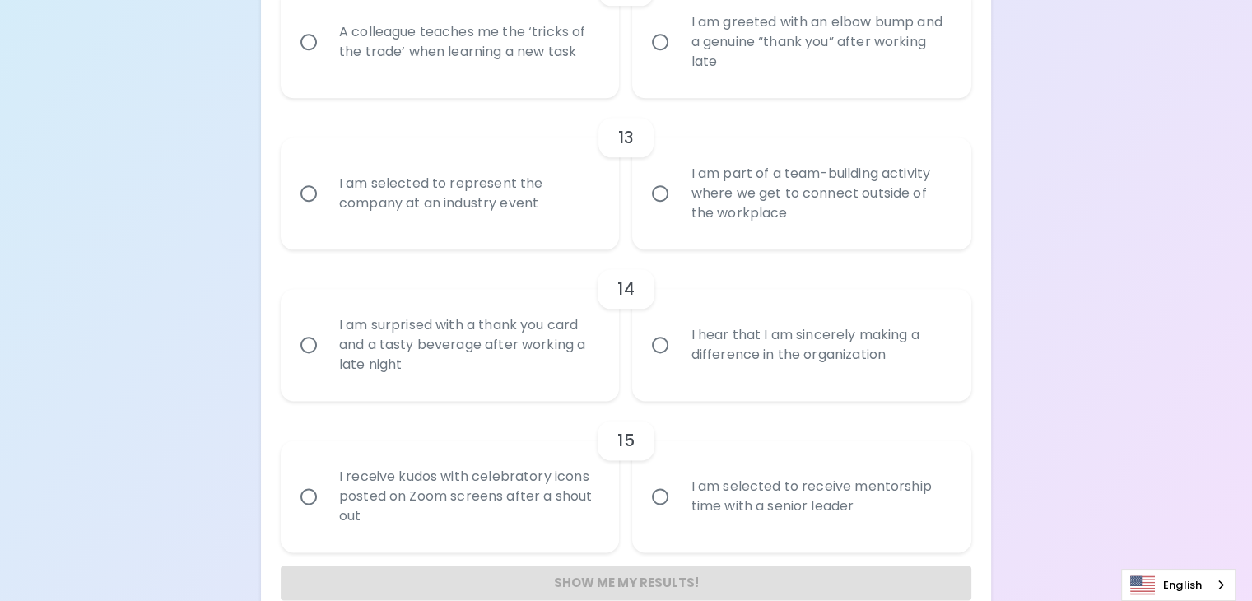
radio input "true"
click at [514, 81] on div "A colleague teaches me the ‘tricks of the trade’ when learning a new task" at bounding box center [468, 41] width 285 height 79
click at [326, 59] on input "A colleague teaches me the ‘tricks of the trade’ when learning a new task" at bounding box center [308, 42] width 35 height 35
radio input "false"
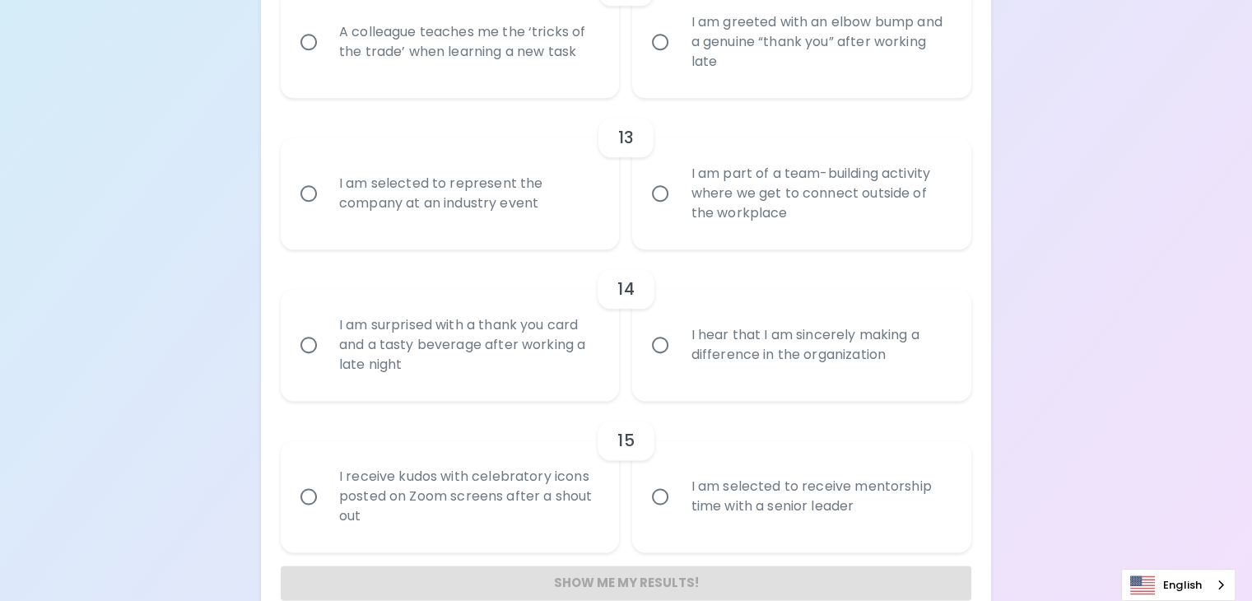
radio input "false"
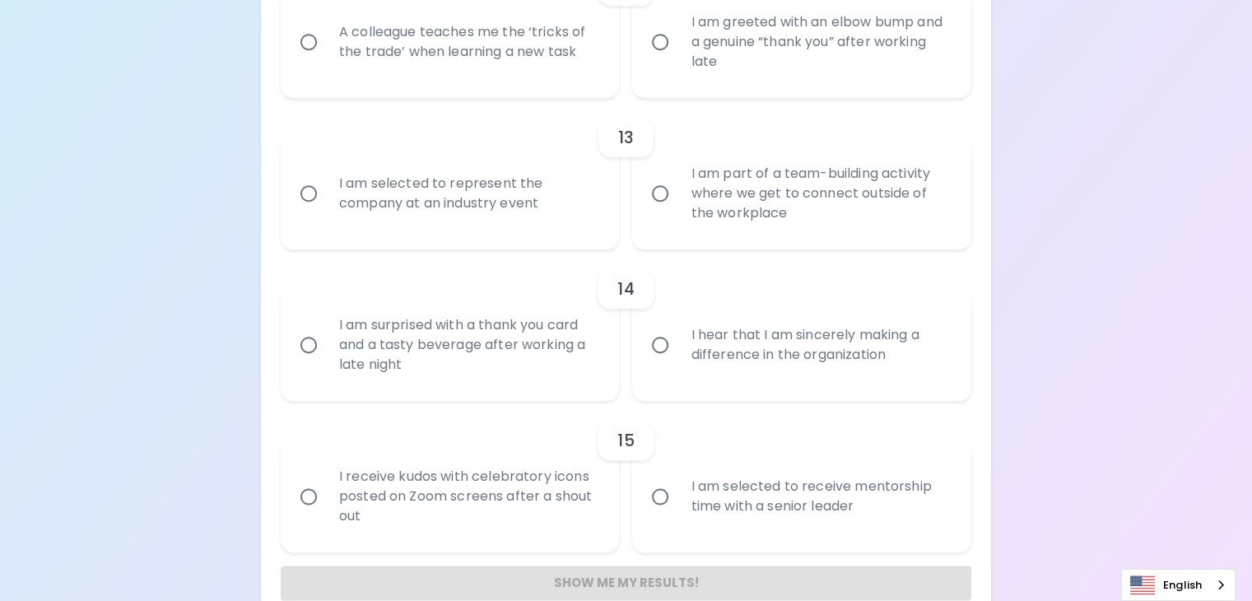
radio input "false"
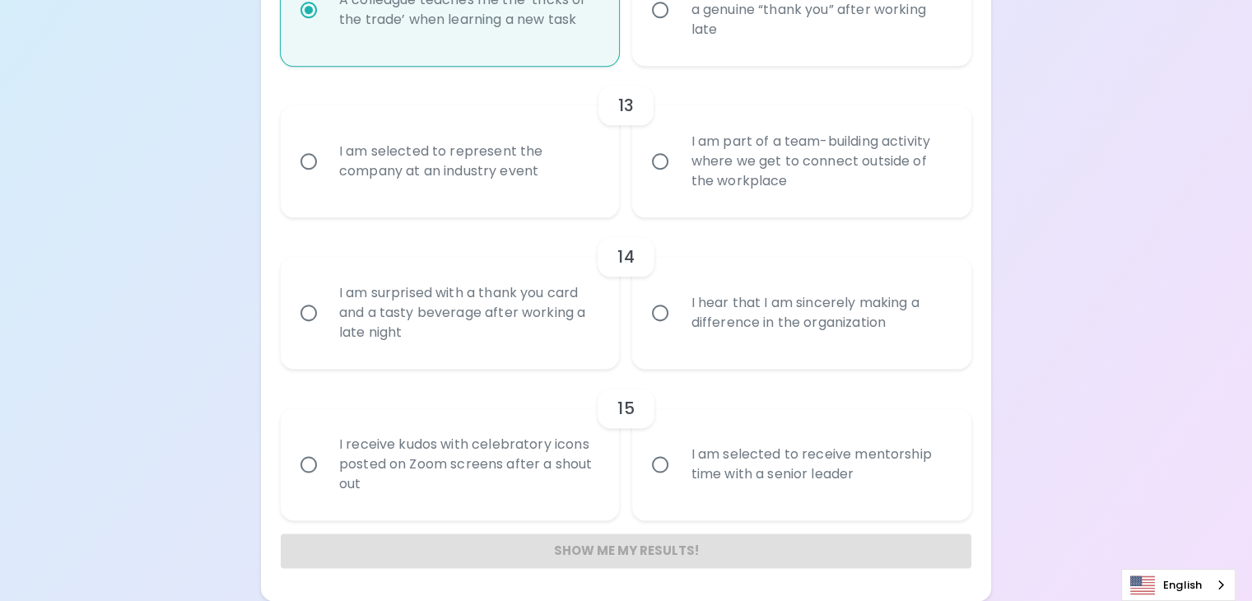
scroll to position [2127, 0]
radio input "true"
click at [729, 59] on div "I am greeted with an elbow bump and a genuine “thank you” after working late" at bounding box center [819, 9] width 285 height 99
click at [677, 27] on input "I am greeted with an elbow bump and a genuine “thank you” after working late" at bounding box center [660, 10] width 35 height 35
radio input "false"
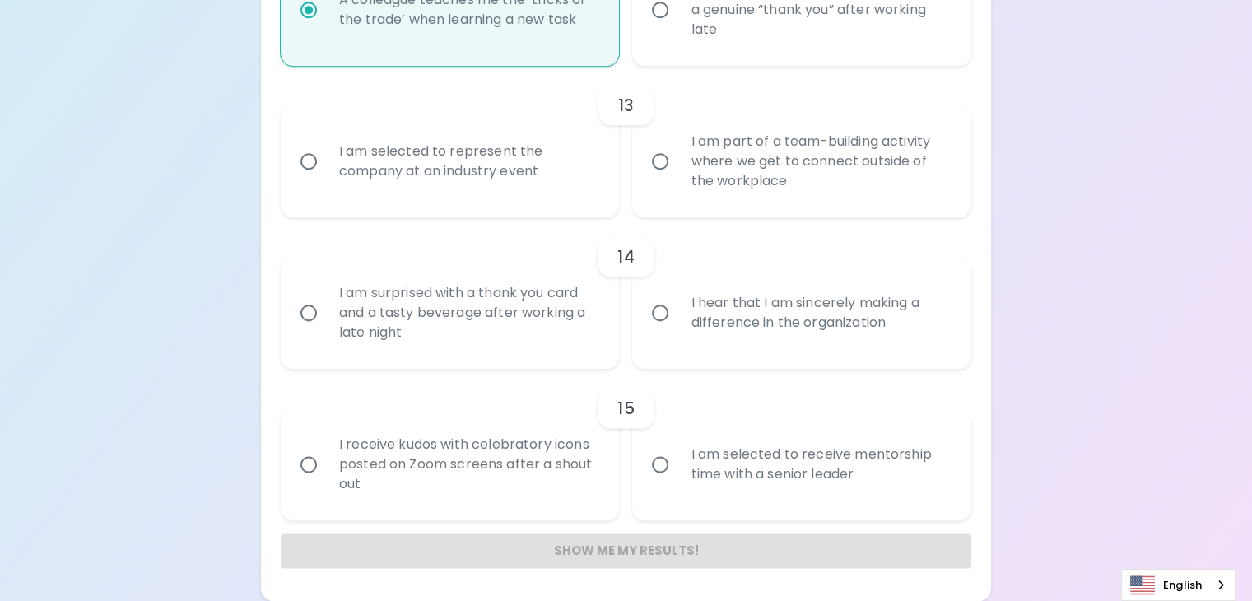
radio input "false"
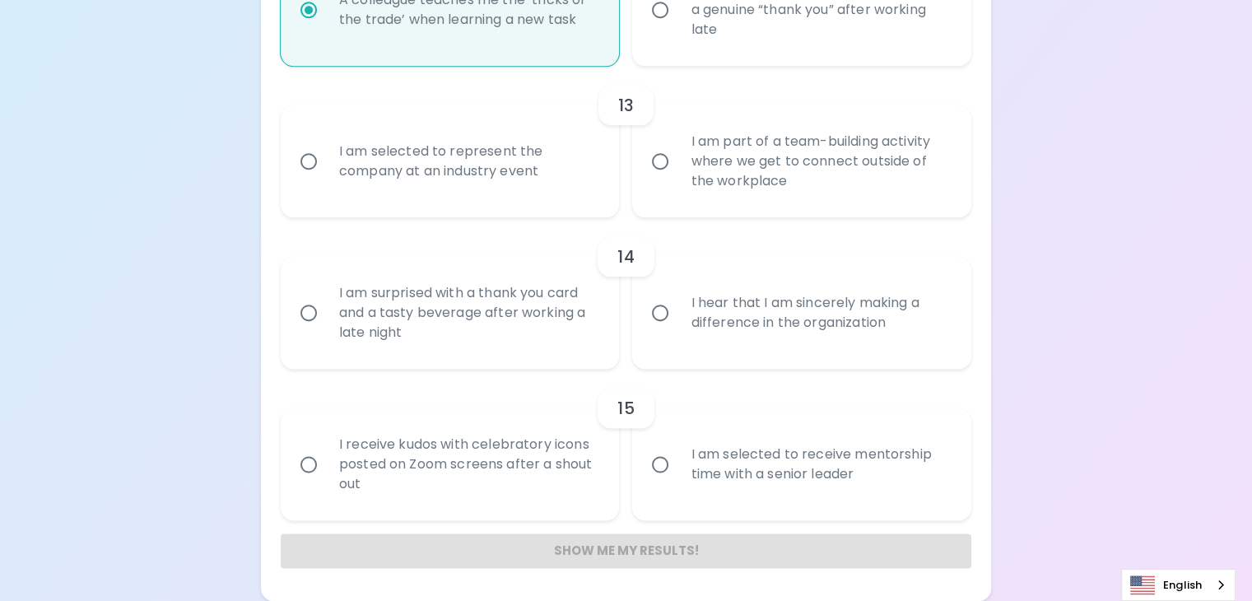
radio input "false"
radio input "true"
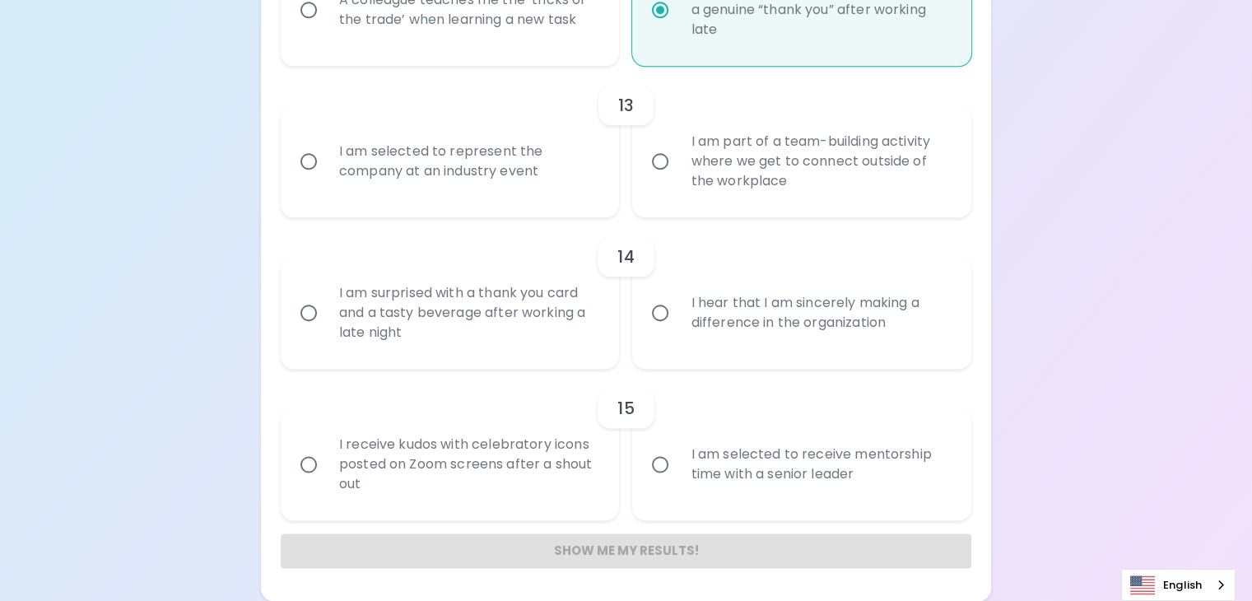
scroll to position [2304, 0]
radio input "true"
click at [777, 211] on div "I am part of a team-building activity where we get to connect outside of the wo…" at bounding box center [819, 161] width 285 height 99
click at [677, 179] on input "I am part of a team-building activity where we get to connect outside of the wo…" at bounding box center [660, 161] width 35 height 35
radio input "false"
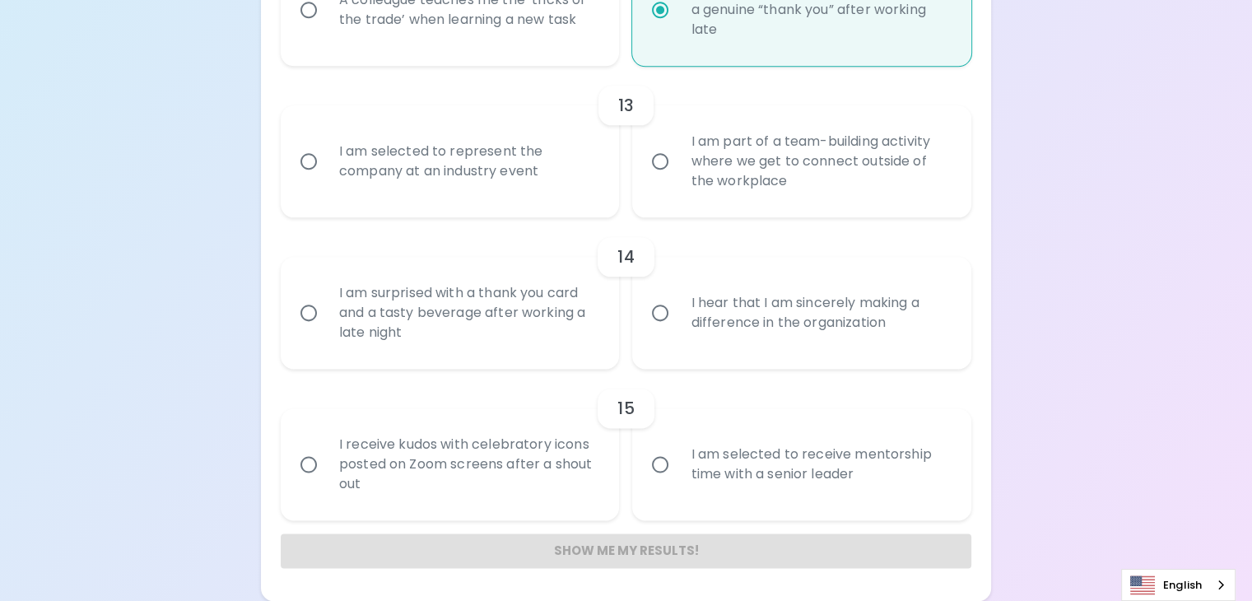
radio input "false"
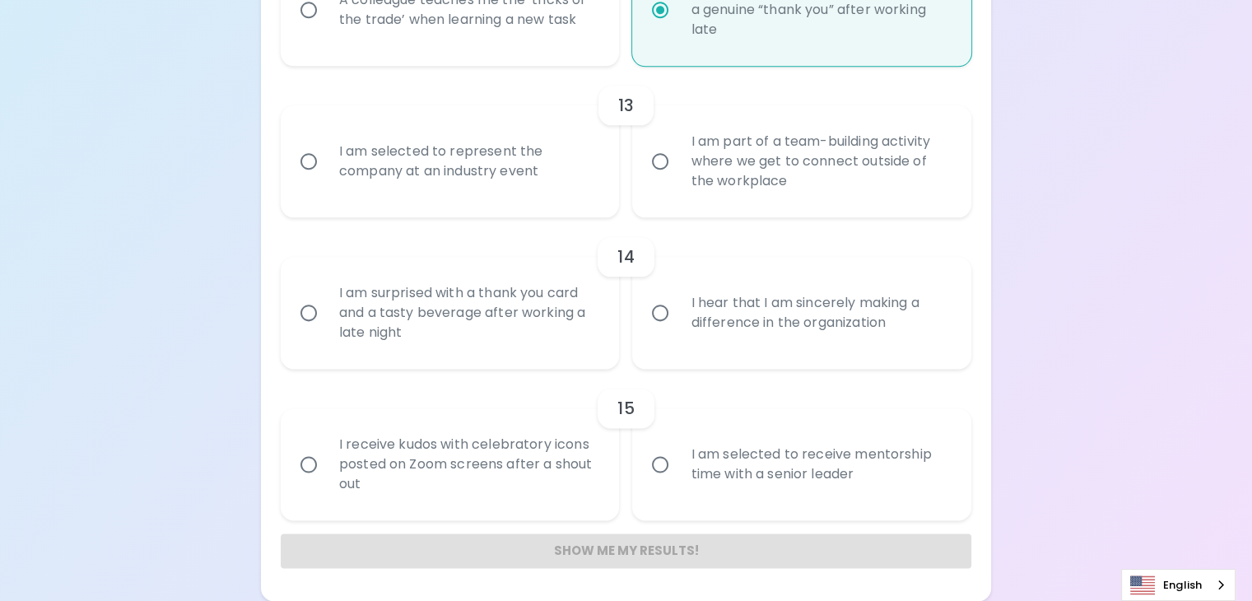
radio input "false"
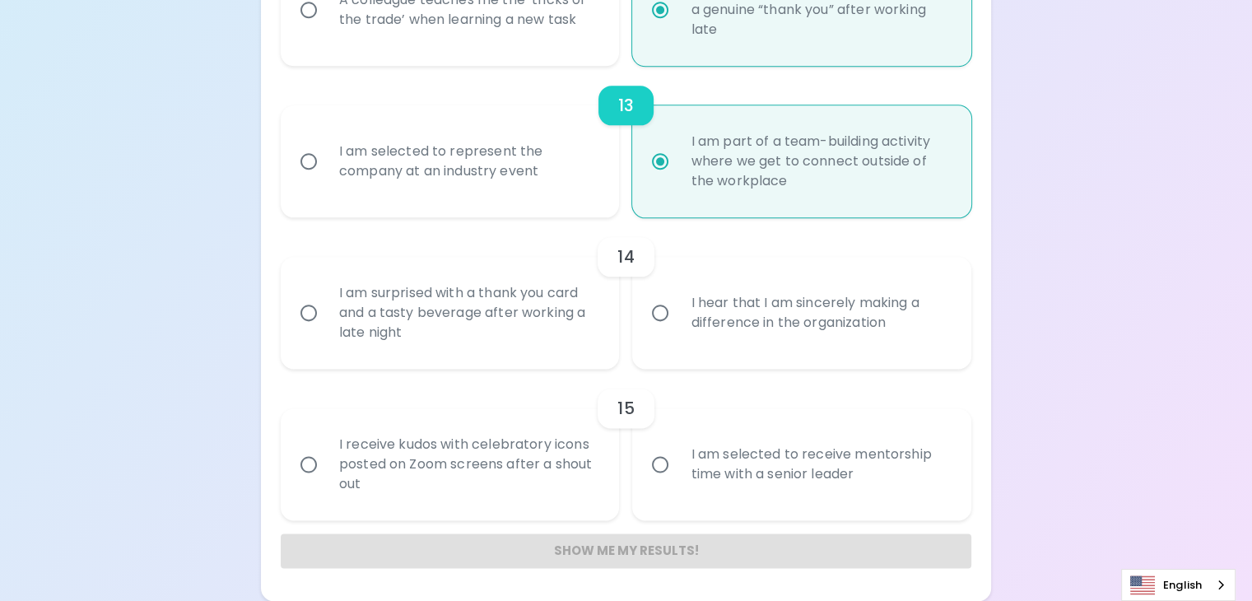
scroll to position [2435, 0]
radio input "true"
click at [778, 352] on div "I hear that I am sincerely making a difference in the organization" at bounding box center [819, 312] width 285 height 79
click at [677, 330] on input "I hear that I am sincerely making a difference in the organization" at bounding box center [660, 312] width 35 height 35
radio input "false"
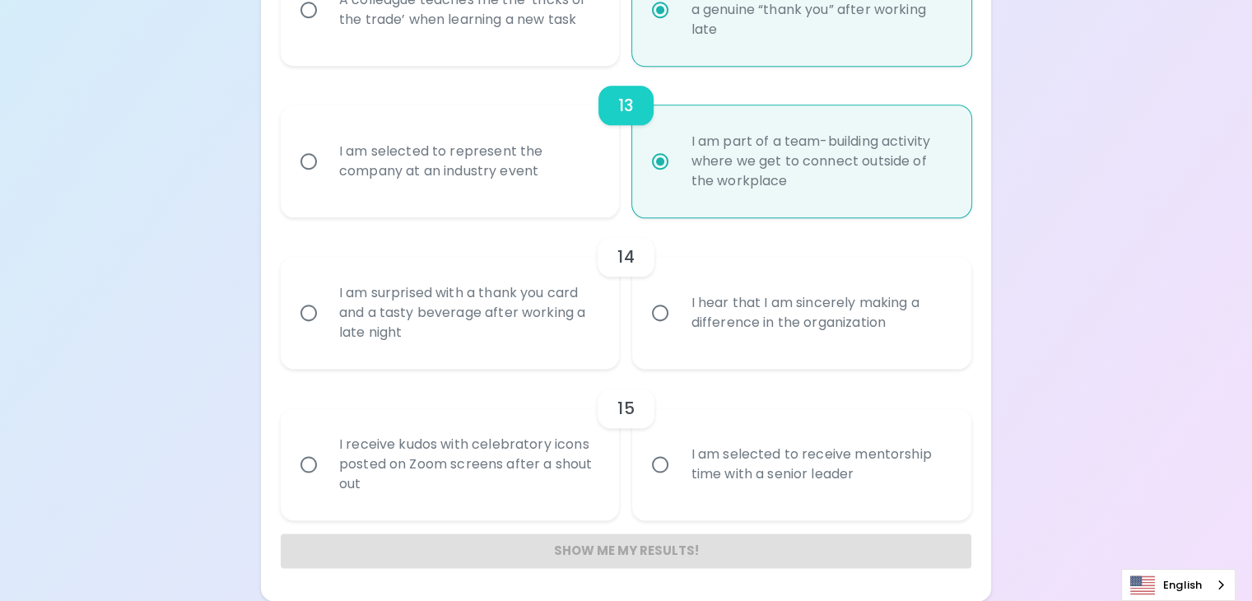
radio input "false"
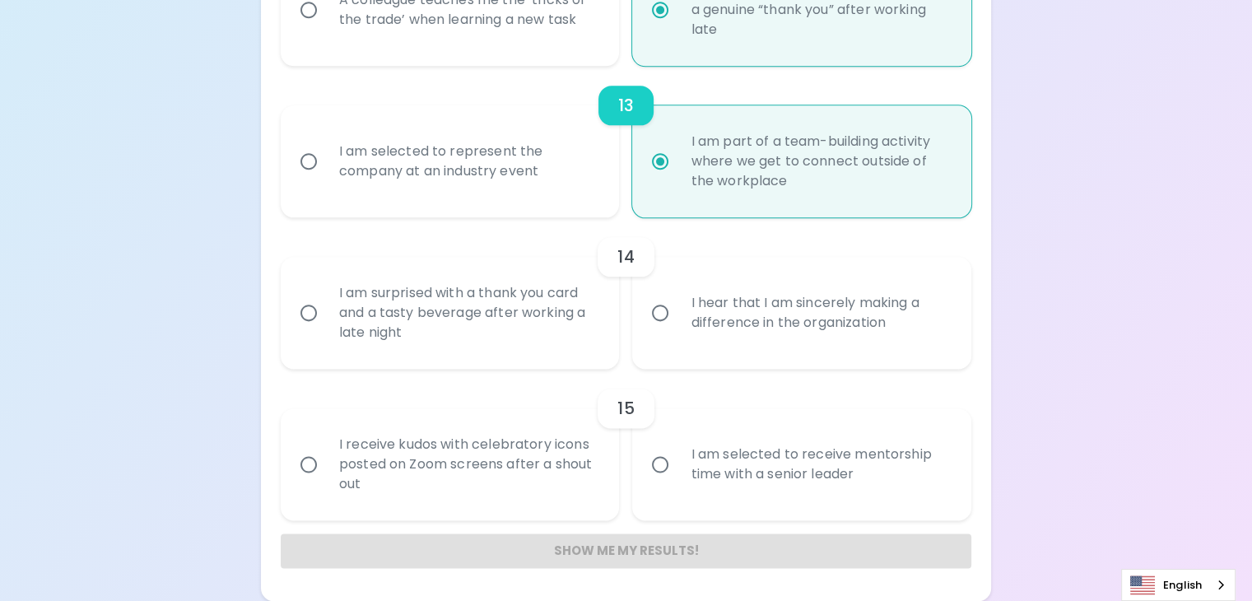
radio input "false"
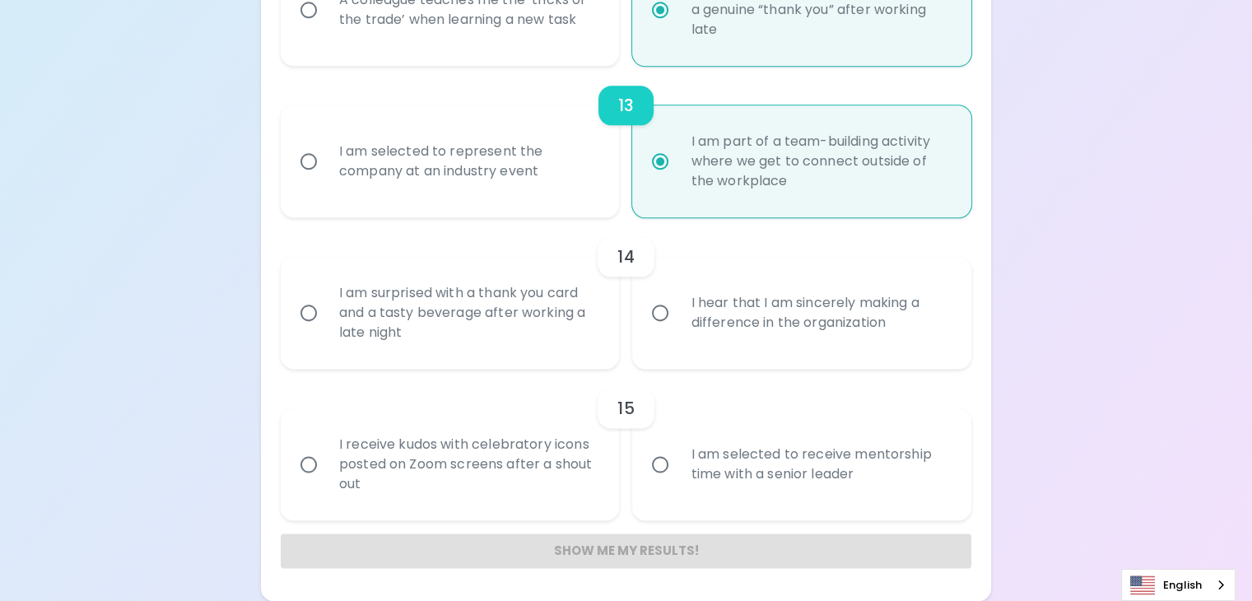
radio input "false"
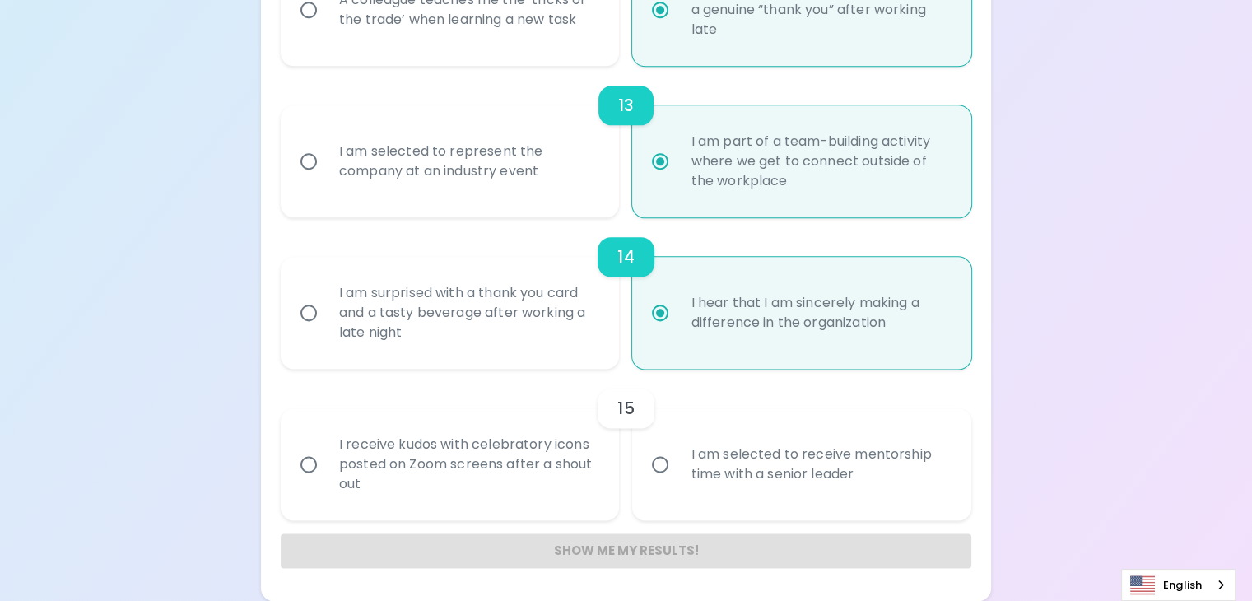
scroll to position [2554, 0]
radio input "true"
click at [800, 442] on div "I am selected to receive mentorship time with a senior leader" at bounding box center [819, 464] width 285 height 79
click at [677, 447] on input "I am selected to receive mentorship time with a senior leader" at bounding box center [660, 464] width 35 height 35
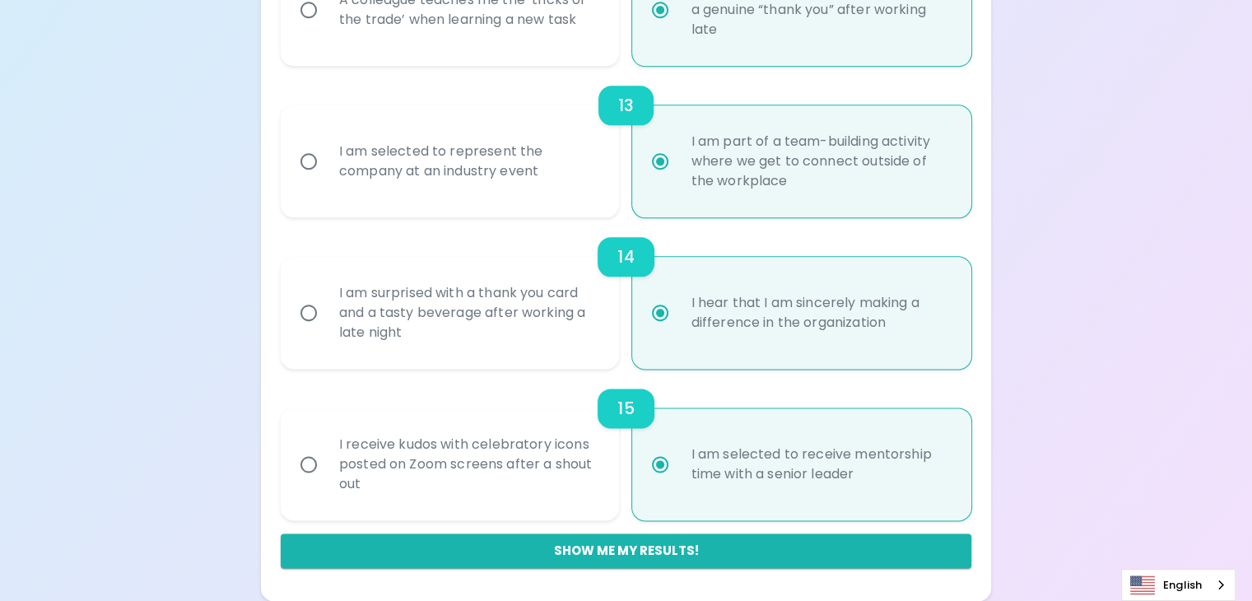
radio input "false"
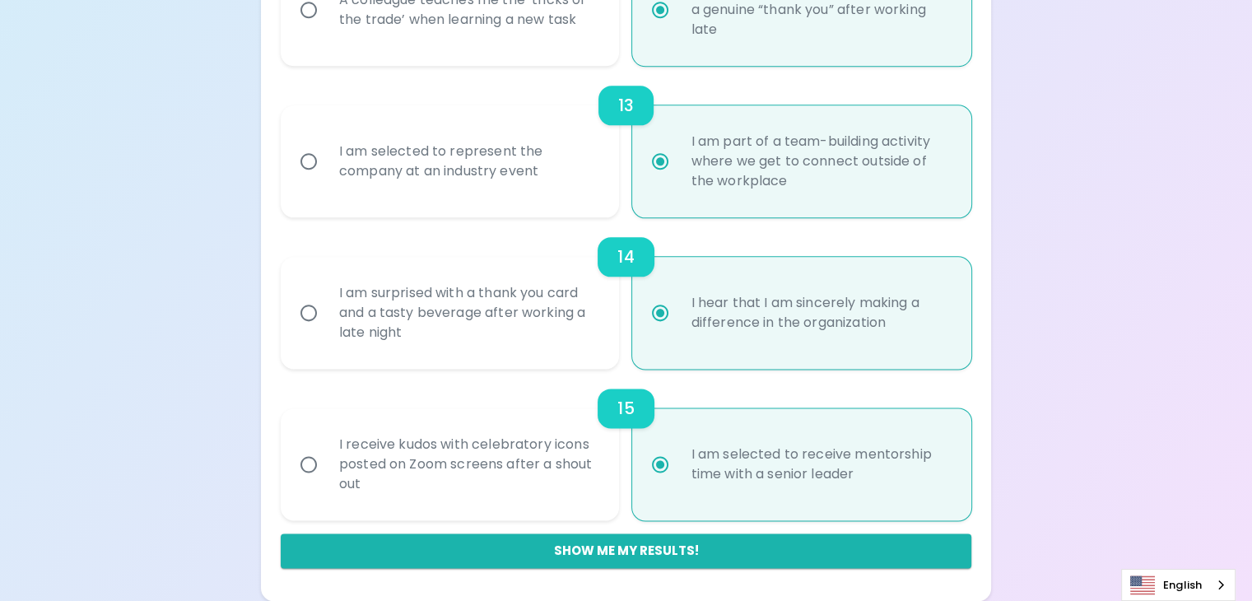
radio input "false"
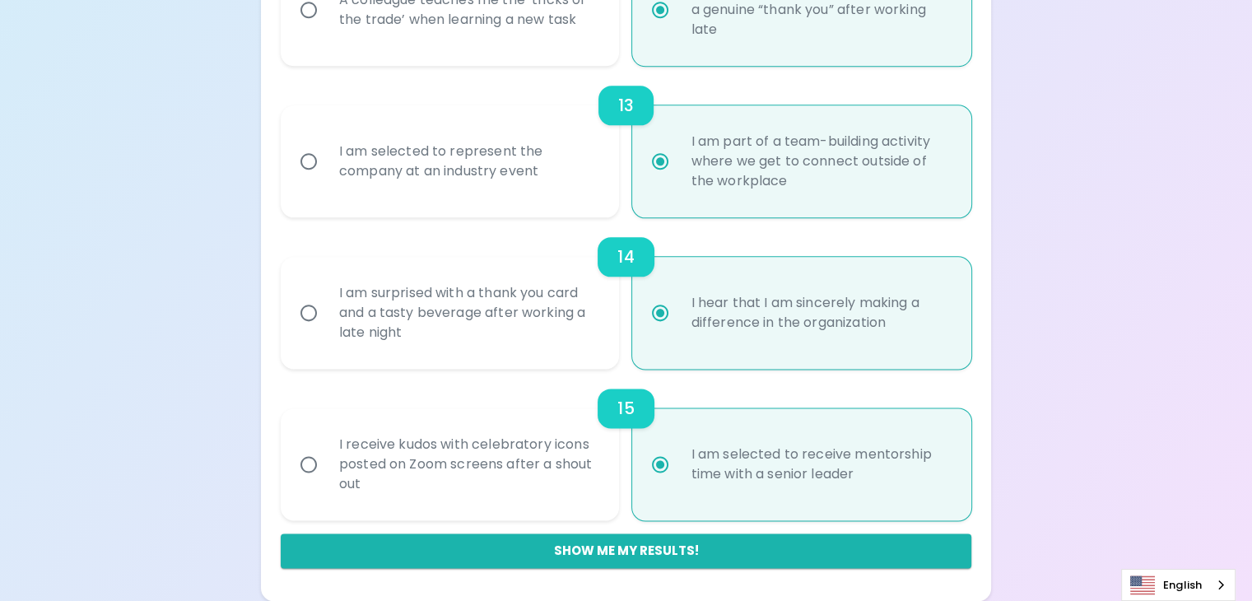
radio input "false"
radio input "true"
click at [649, 551] on button "Show me my results!" at bounding box center [626, 550] width 691 height 35
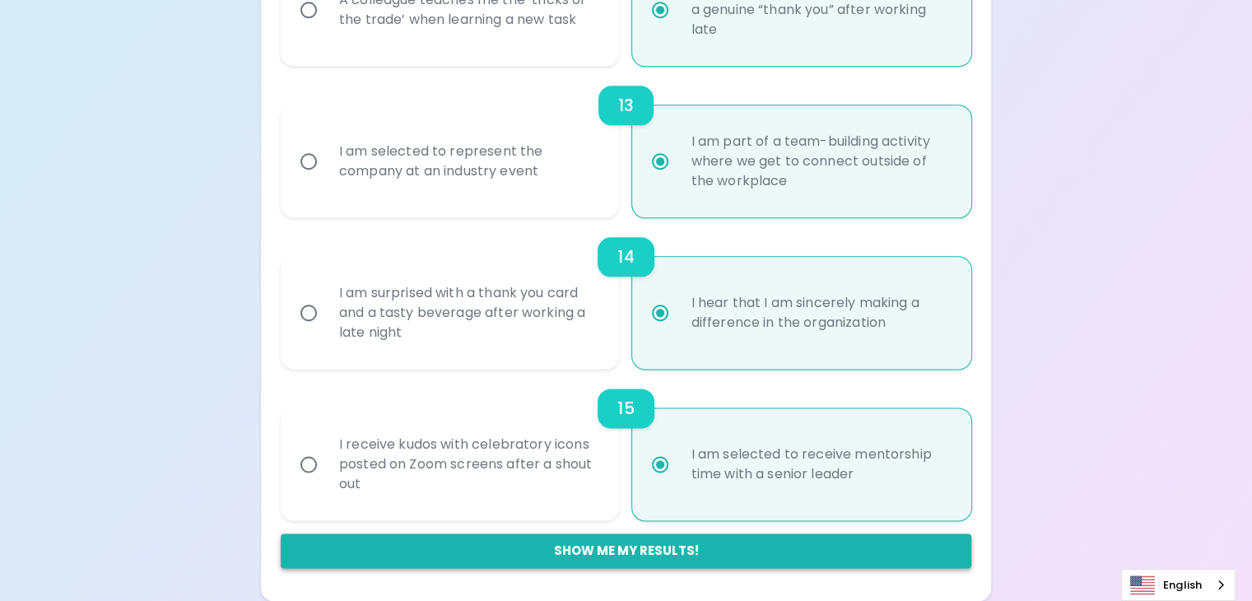
radio input "false"
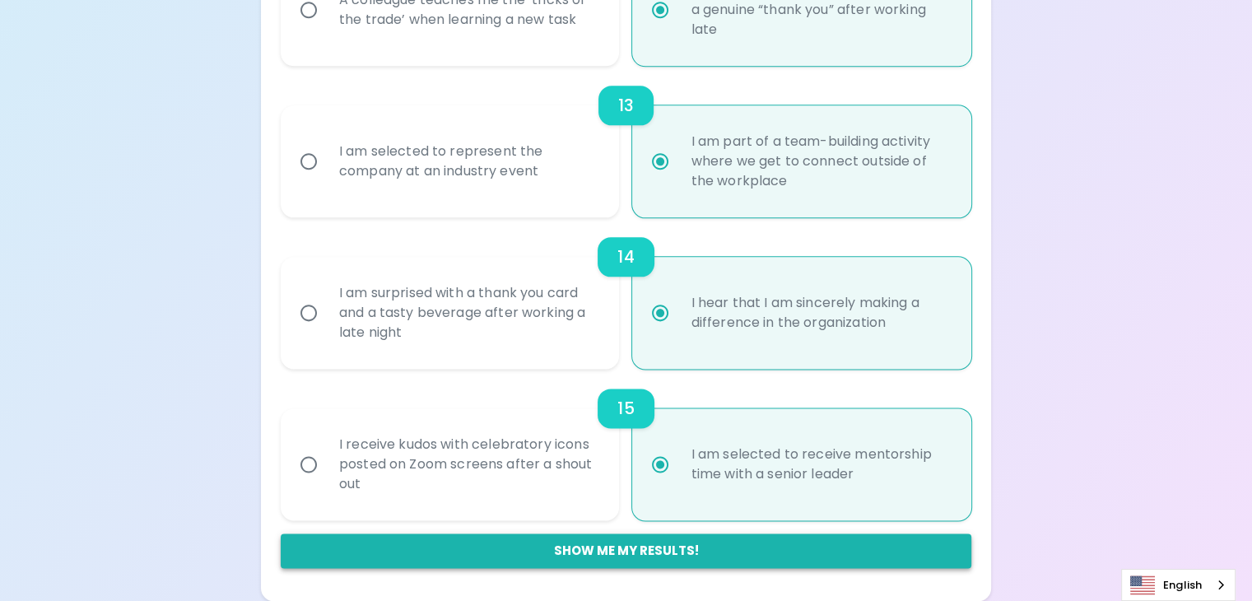
radio input "false"
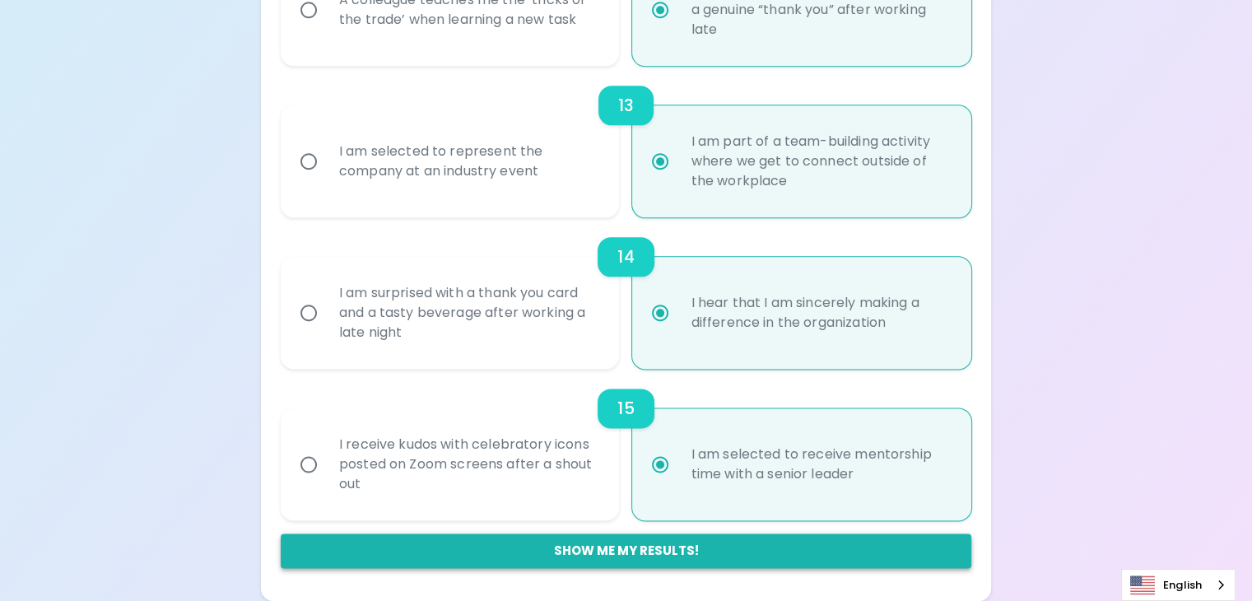
radio input "false"
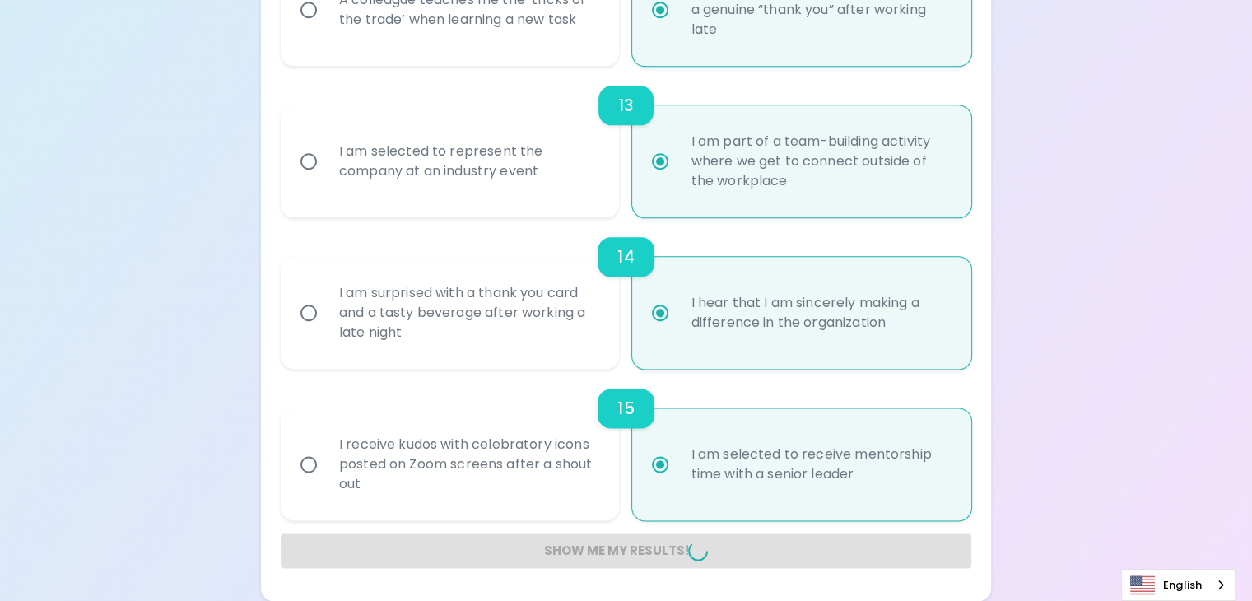
radio input "false"
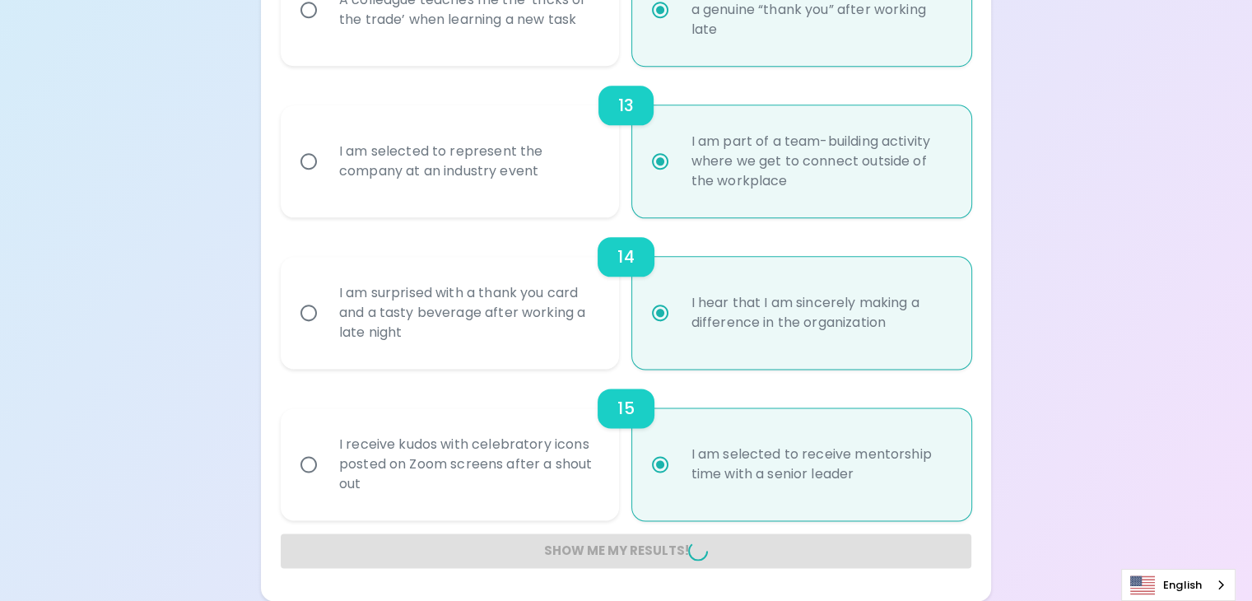
radio input "false"
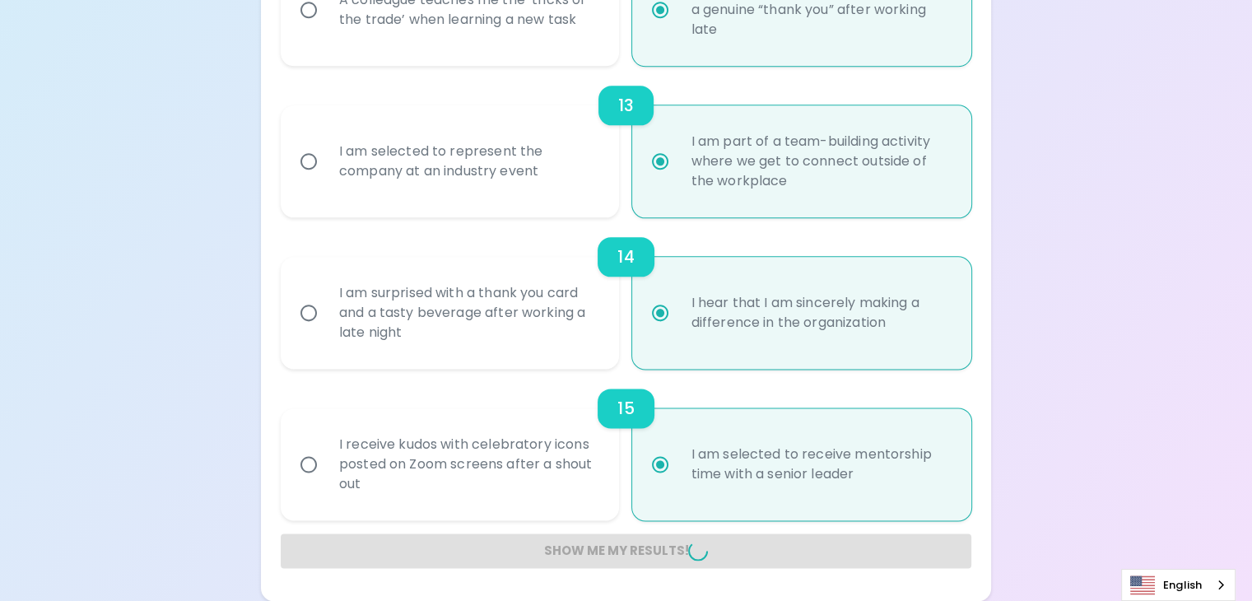
radio input "false"
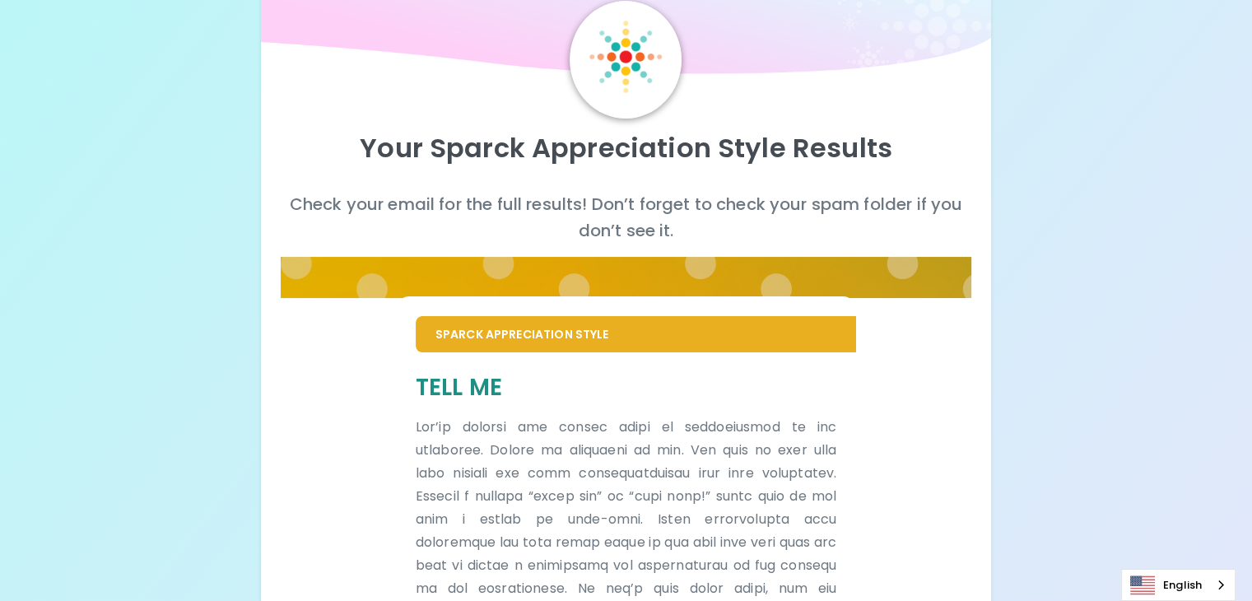
scroll to position [0, 0]
